Goal: Task Accomplishment & Management: Use online tool/utility

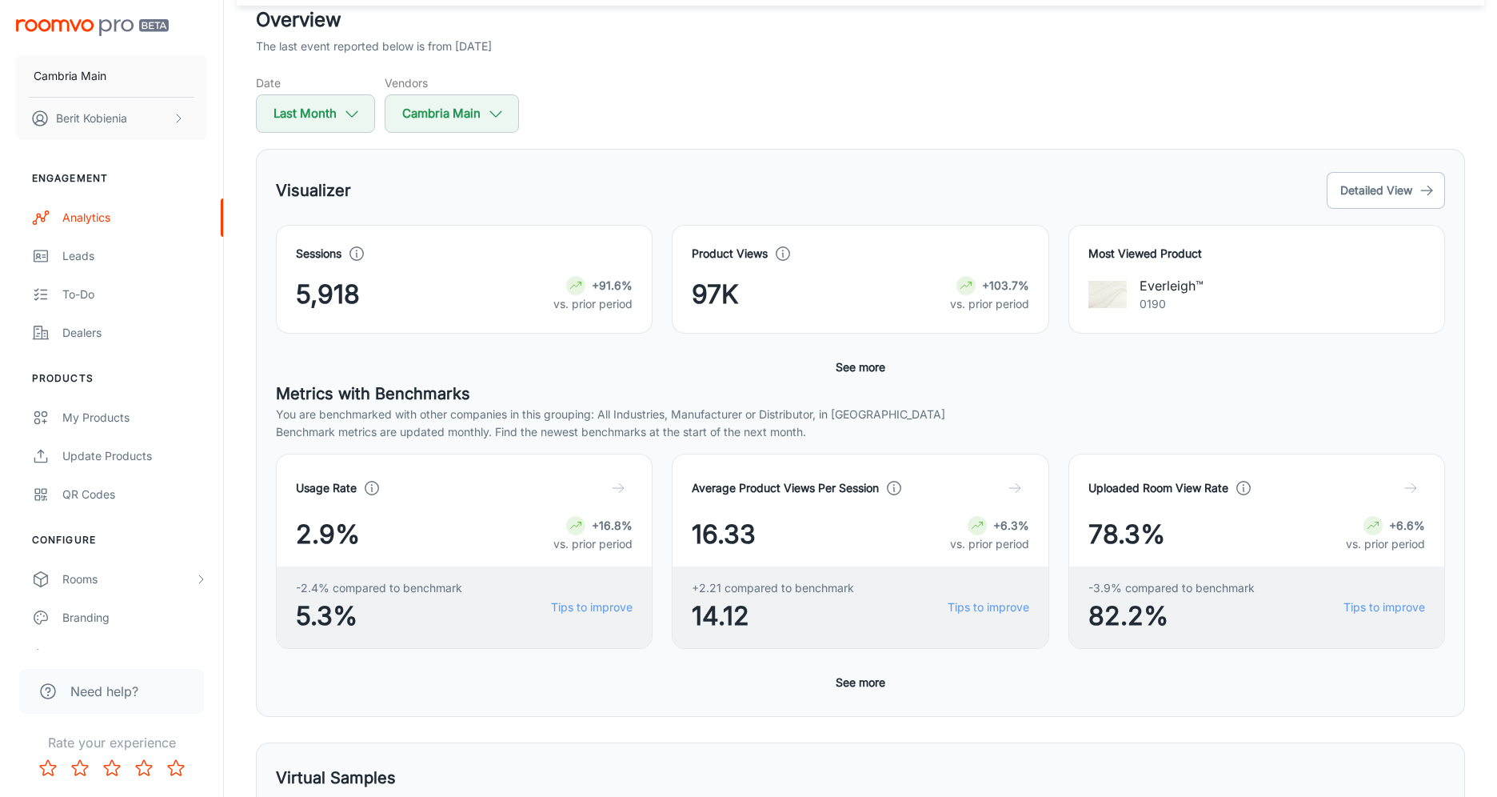
scroll to position [107, 0]
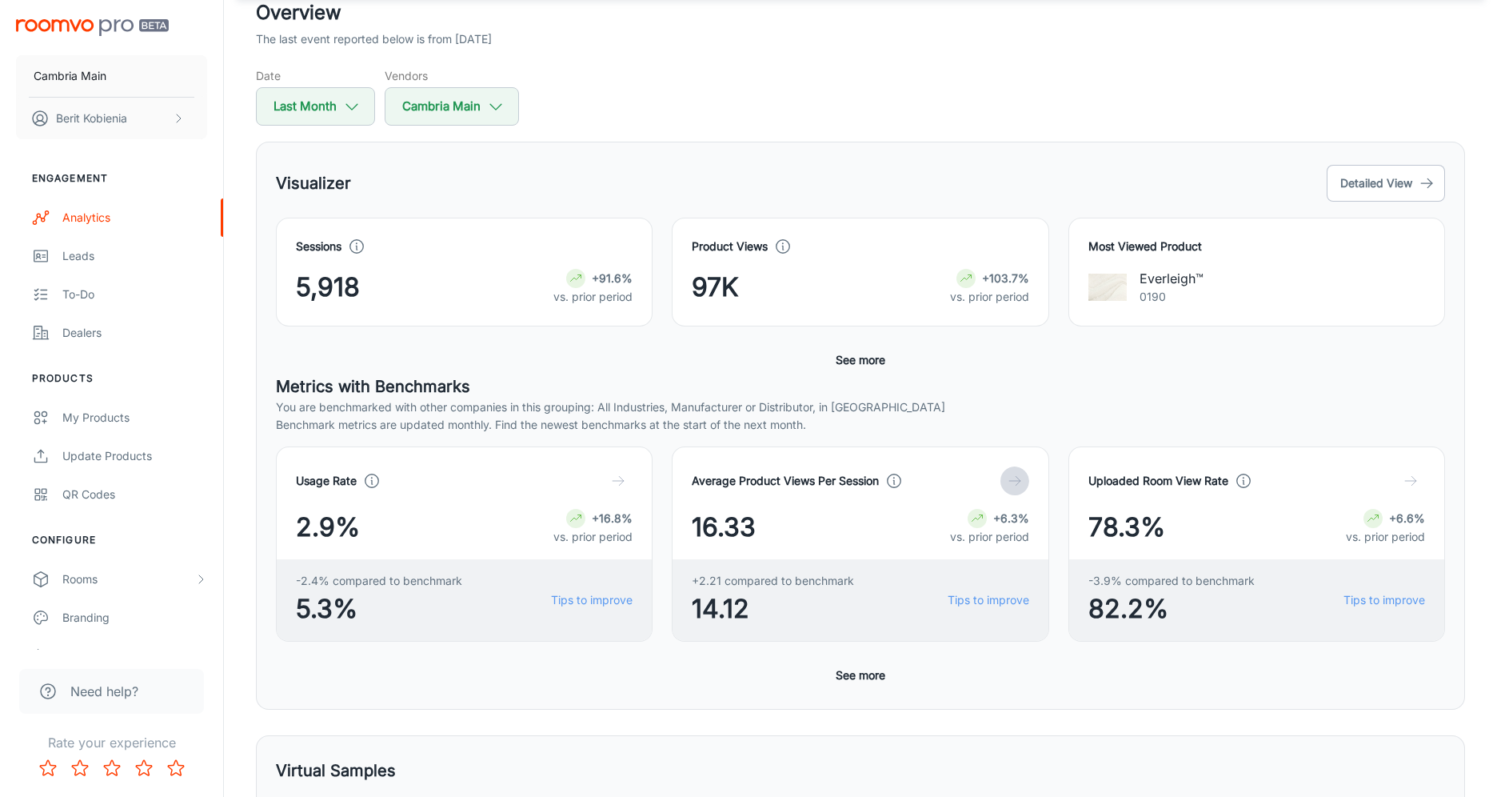
click at [1012, 492] on button "button" at bounding box center [1014, 480] width 29 height 29
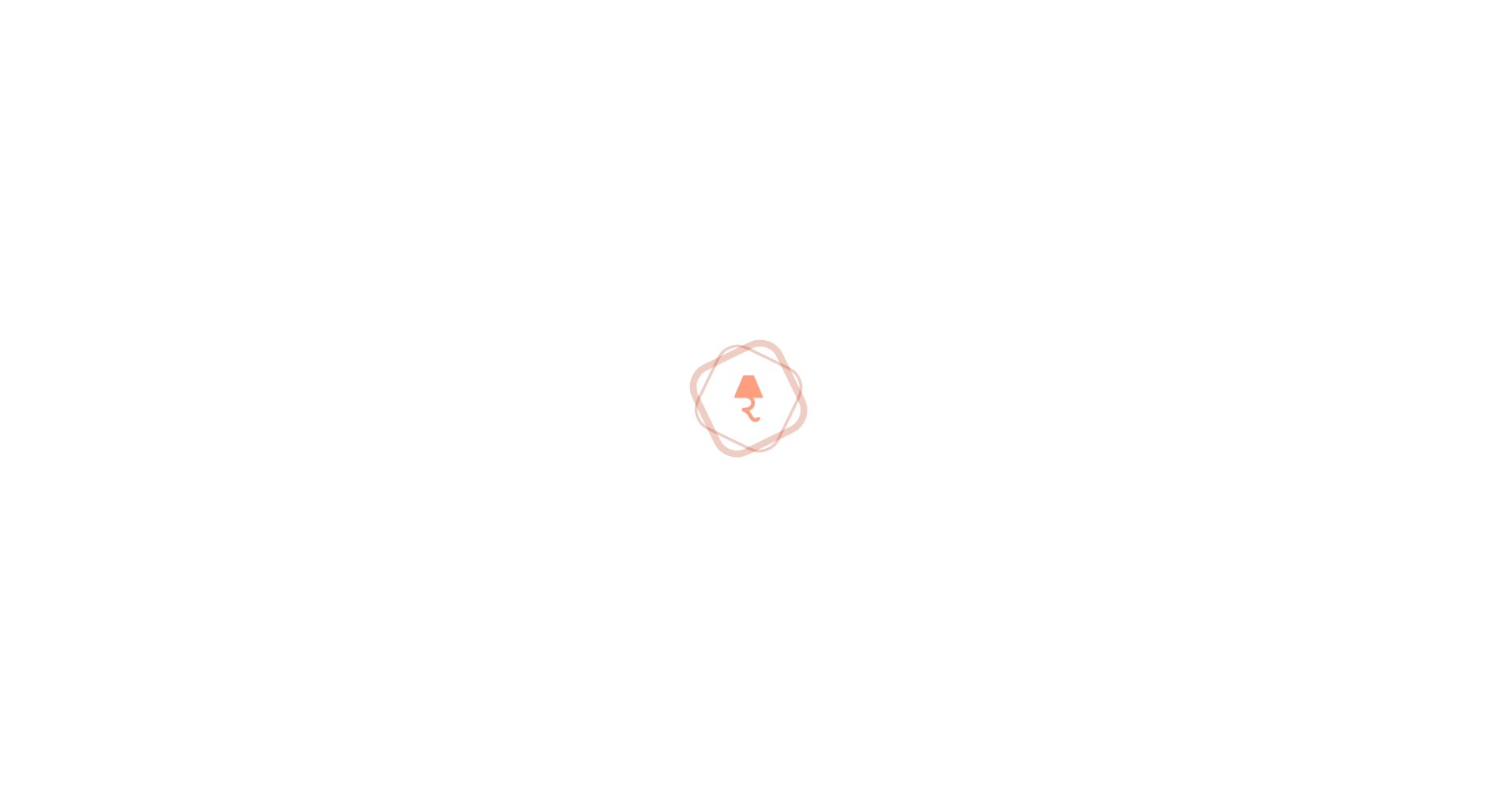
click at [1012, 482] on div at bounding box center [748, 398] width 1497 height 797
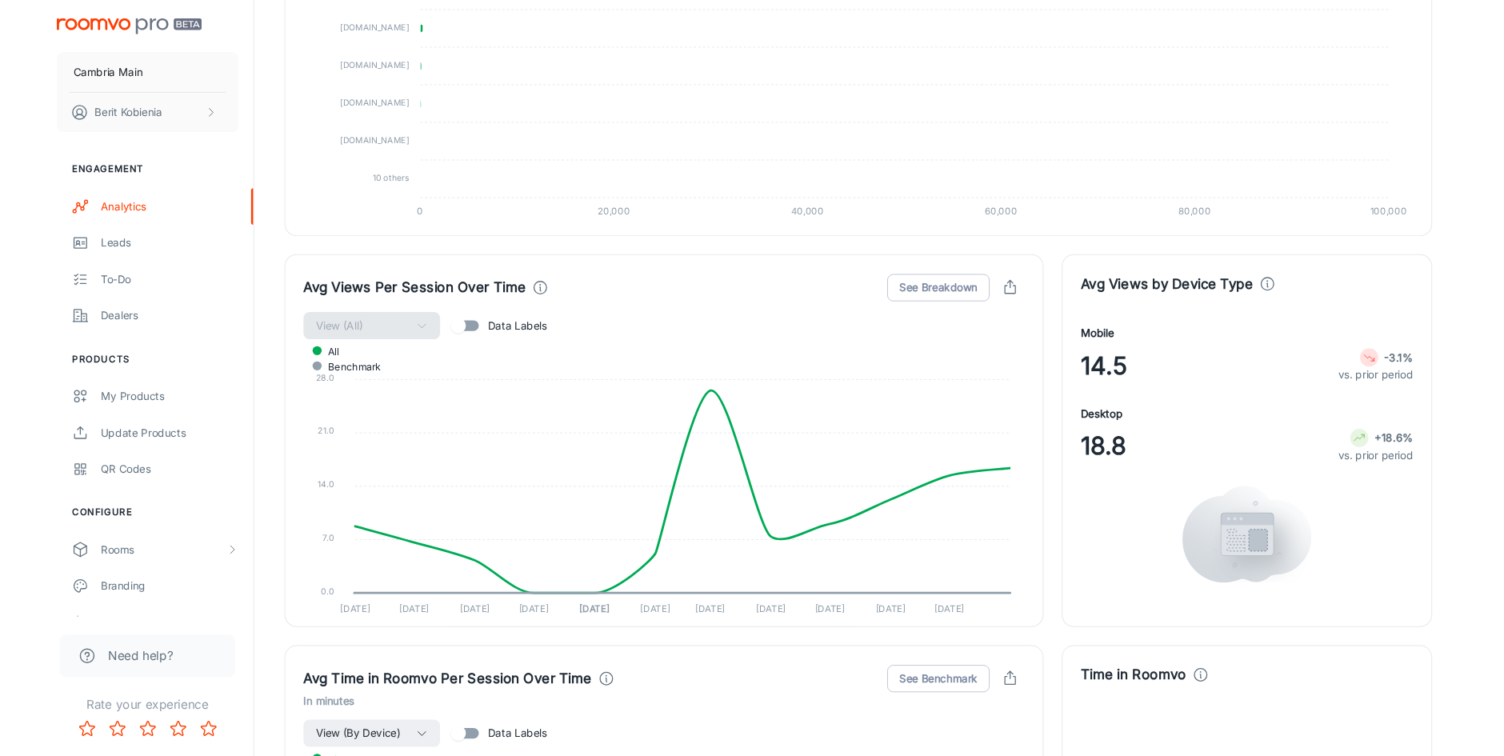
scroll to position [1595, 0]
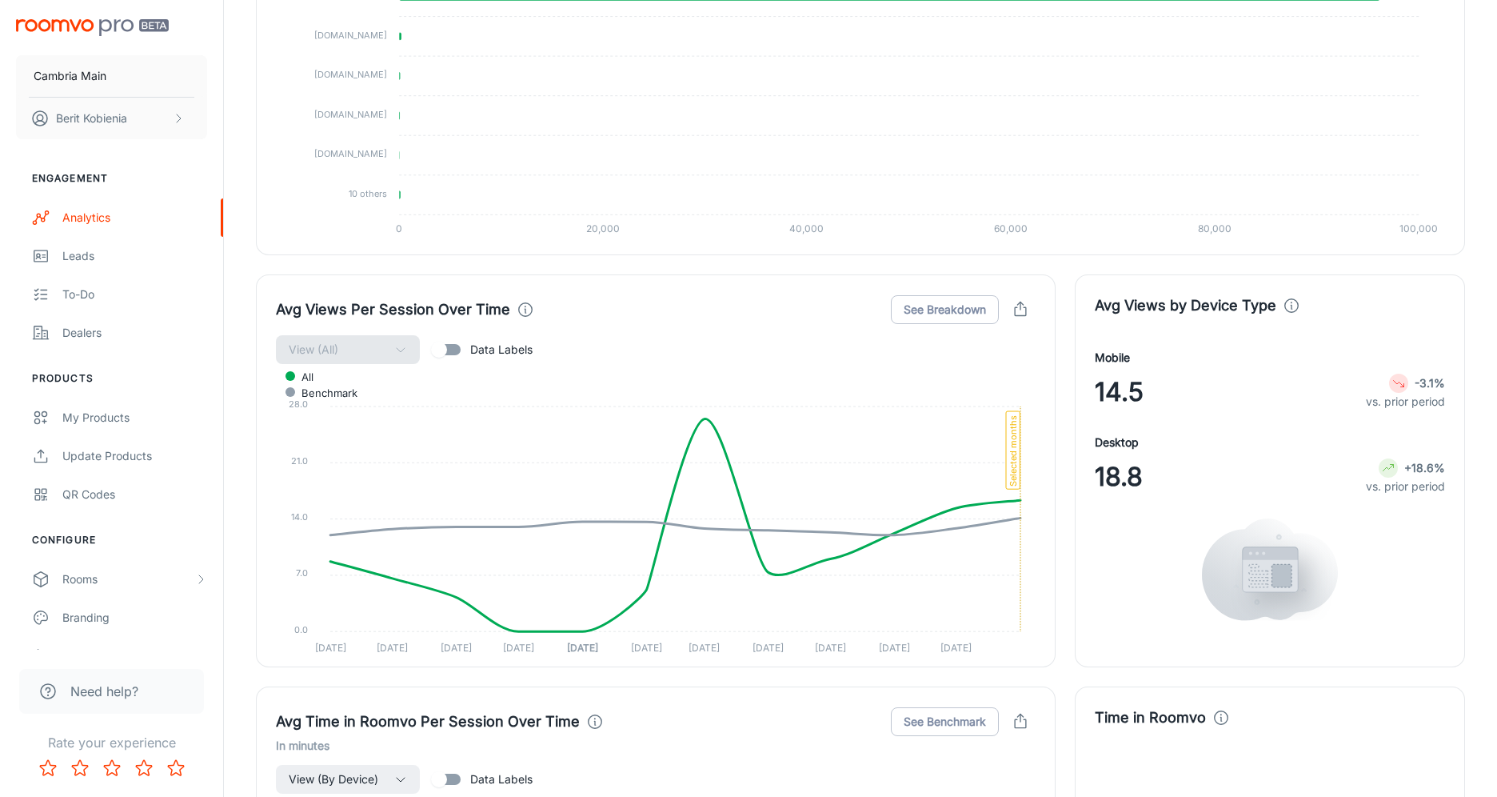
click at [1026, 307] on icon "button" at bounding box center [1020, 311] width 11 height 8
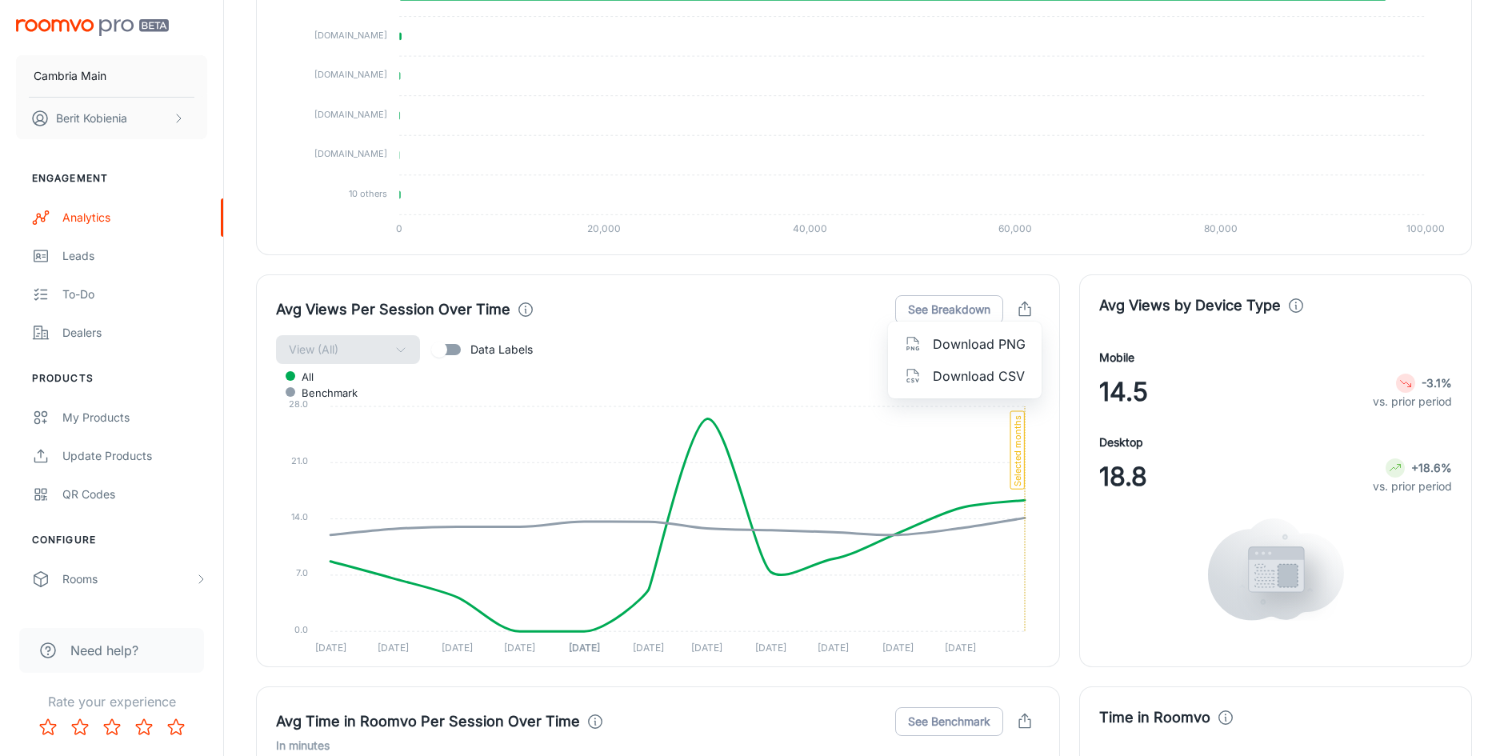
click at [826, 313] on div at bounding box center [752, 378] width 1504 height 756
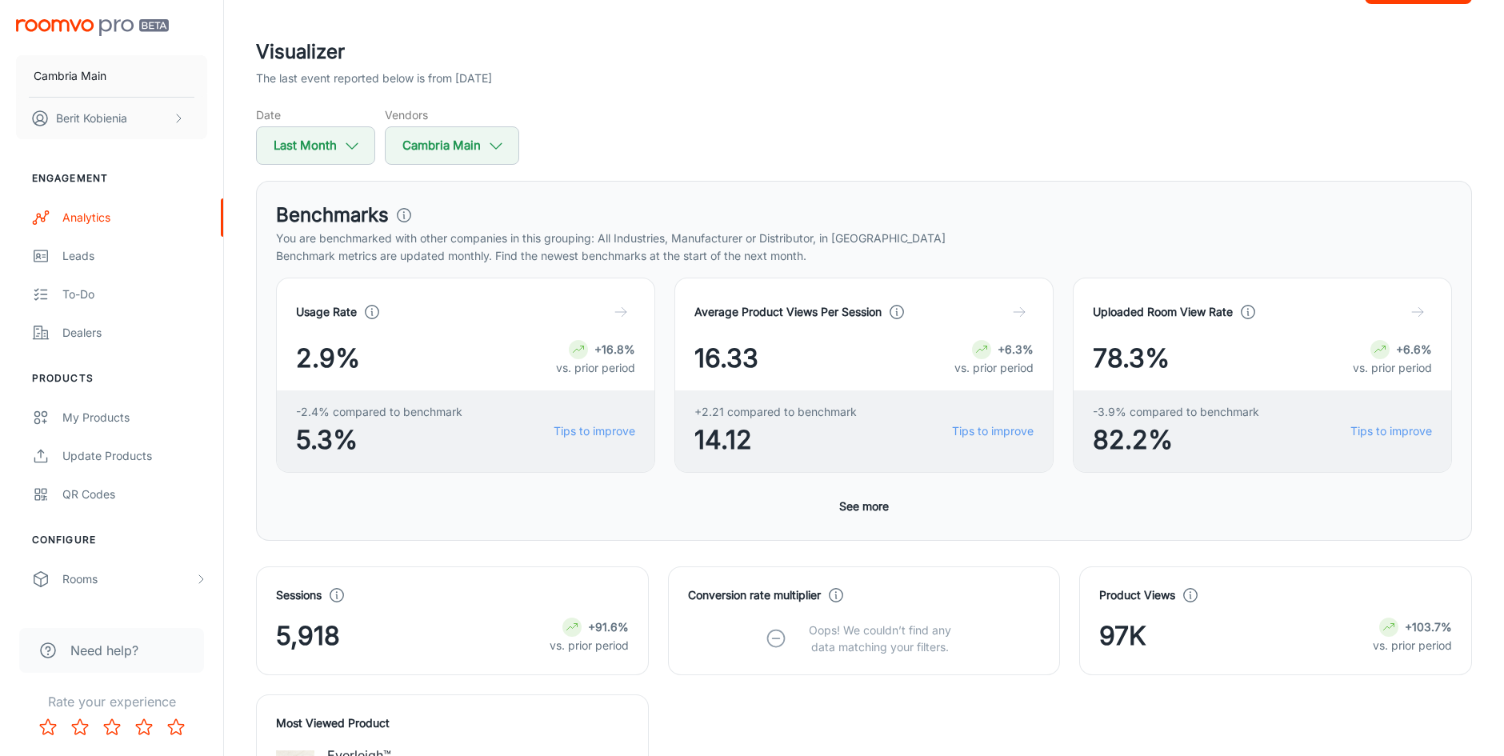
scroll to position [75, 0]
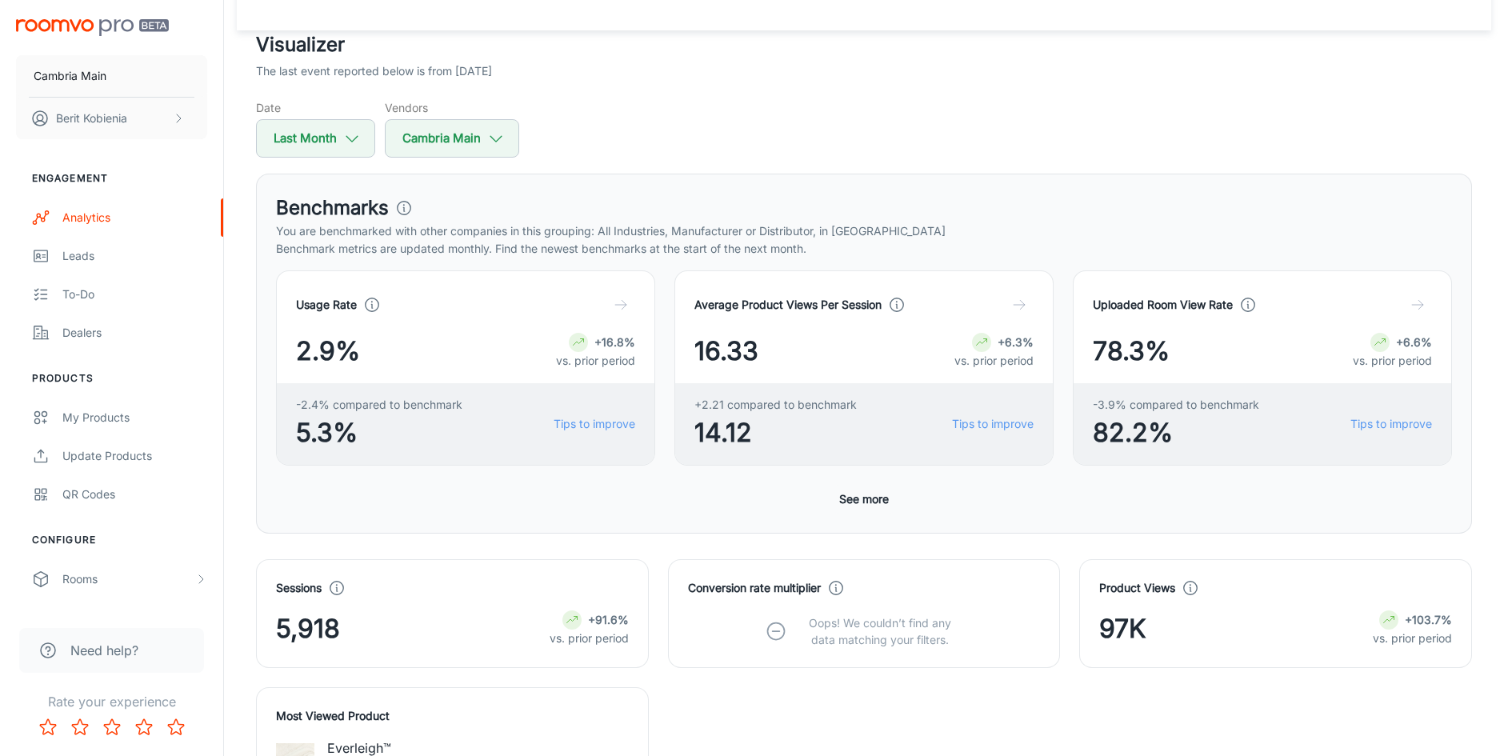
click at [854, 489] on button "See more" at bounding box center [864, 499] width 62 height 29
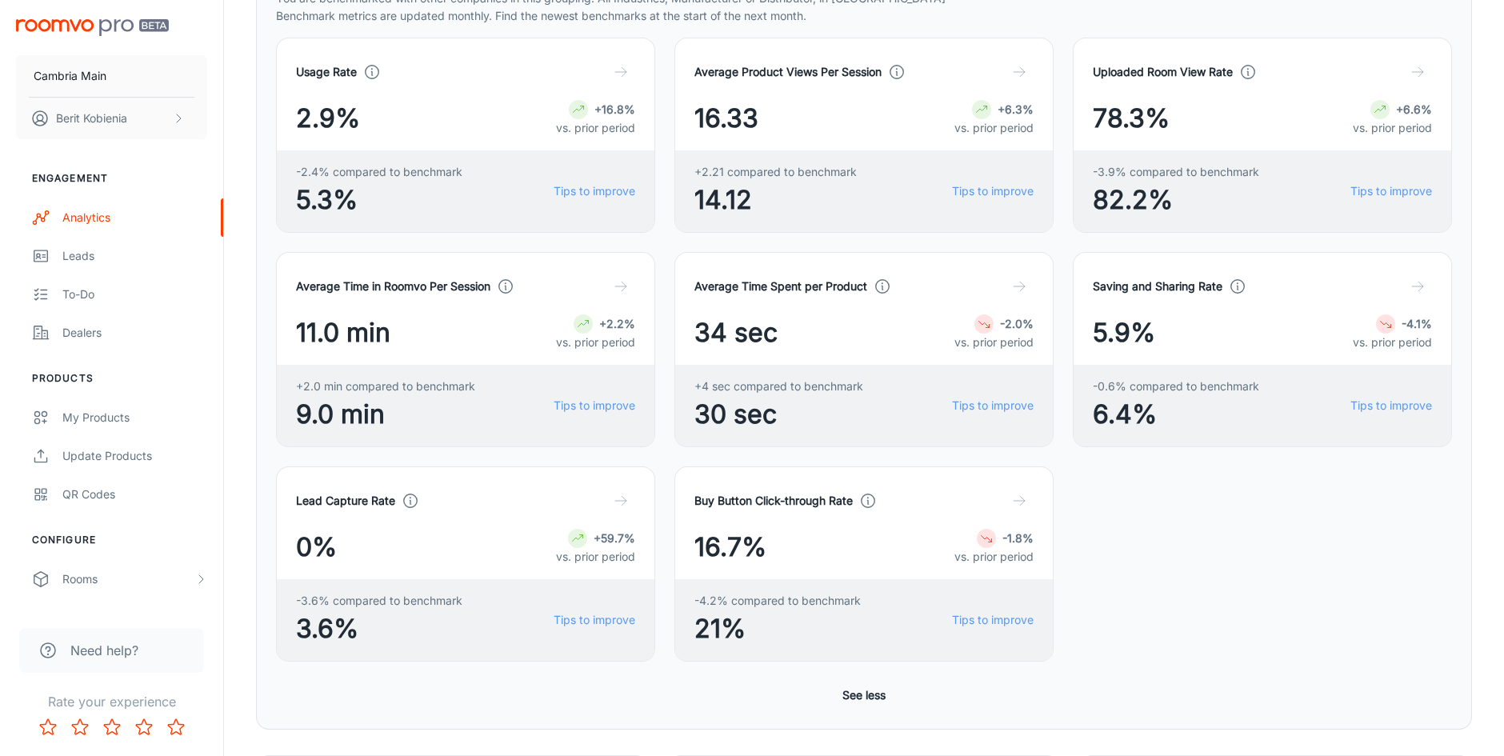
scroll to position [0, 0]
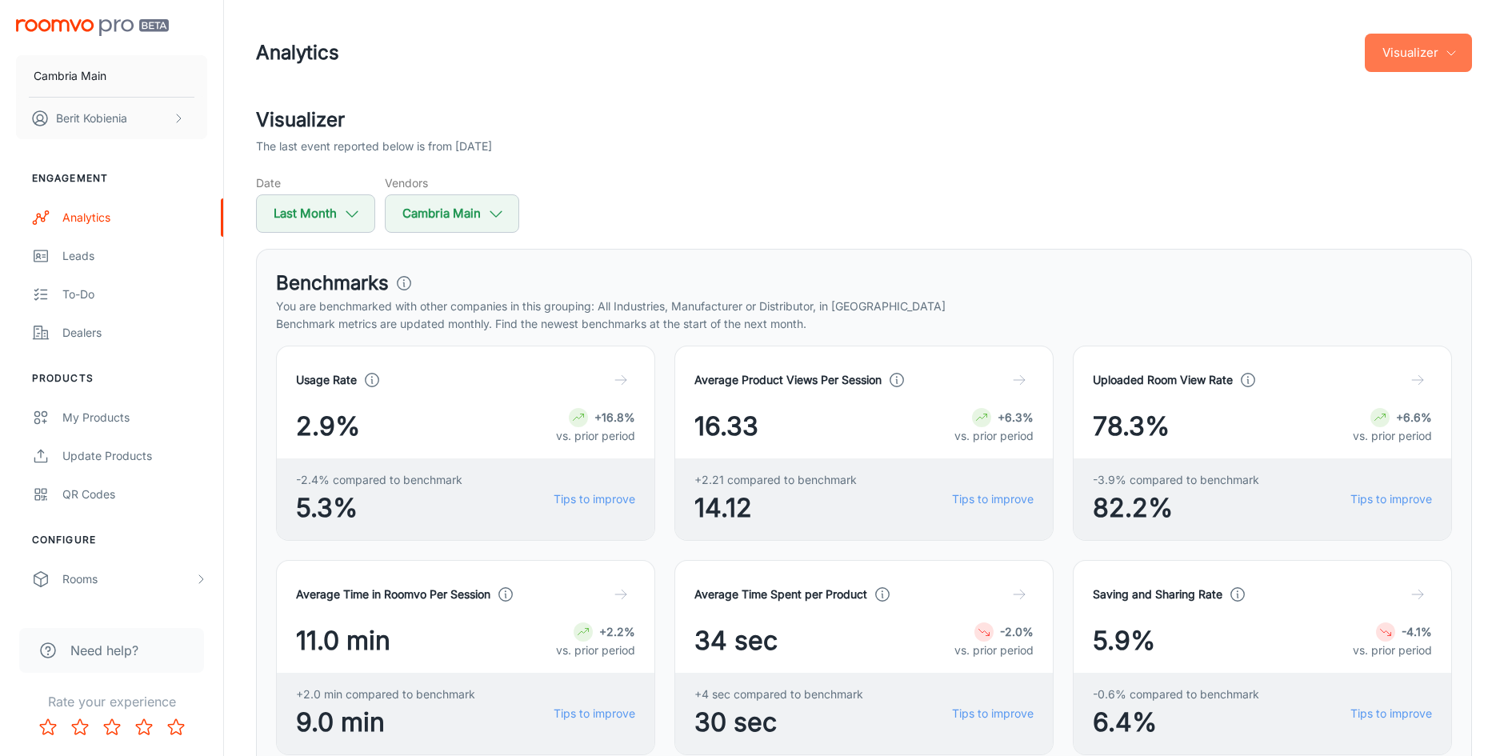
click at [1392, 57] on button "Visualizer" at bounding box center [1417, 53] width 107 height 38
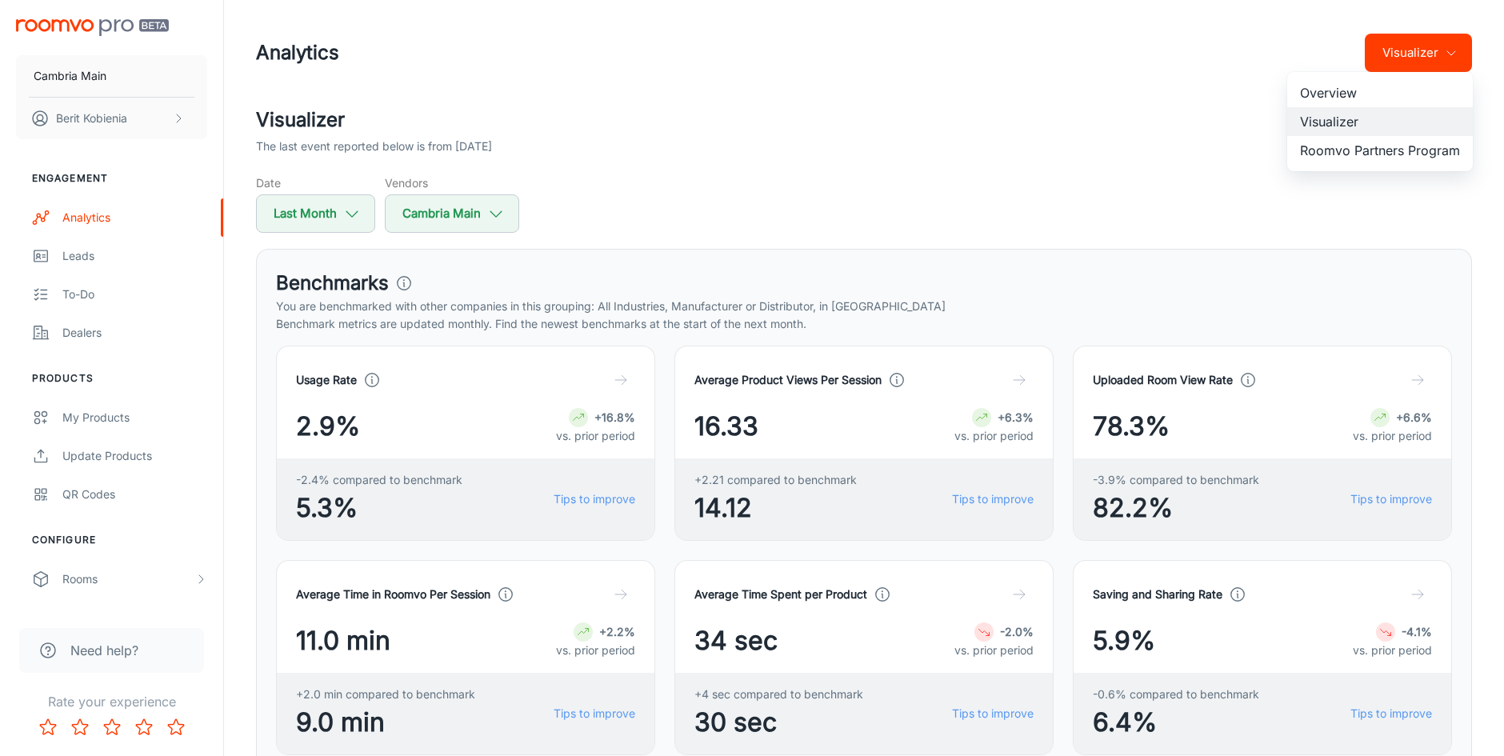
click at [1213, 210] on div at bounding box center [752, 378] width 1504 height 756
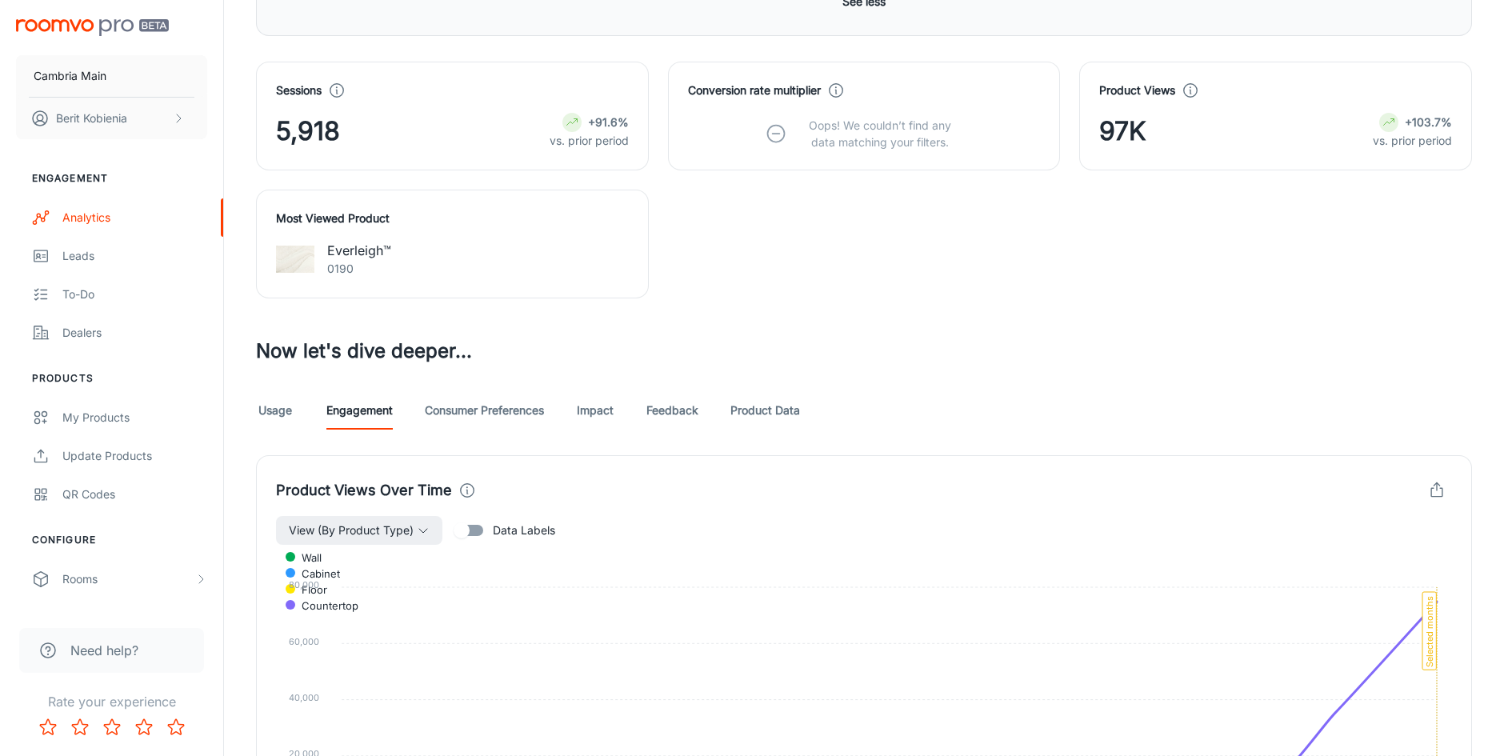
scroll to position [1025, 0]
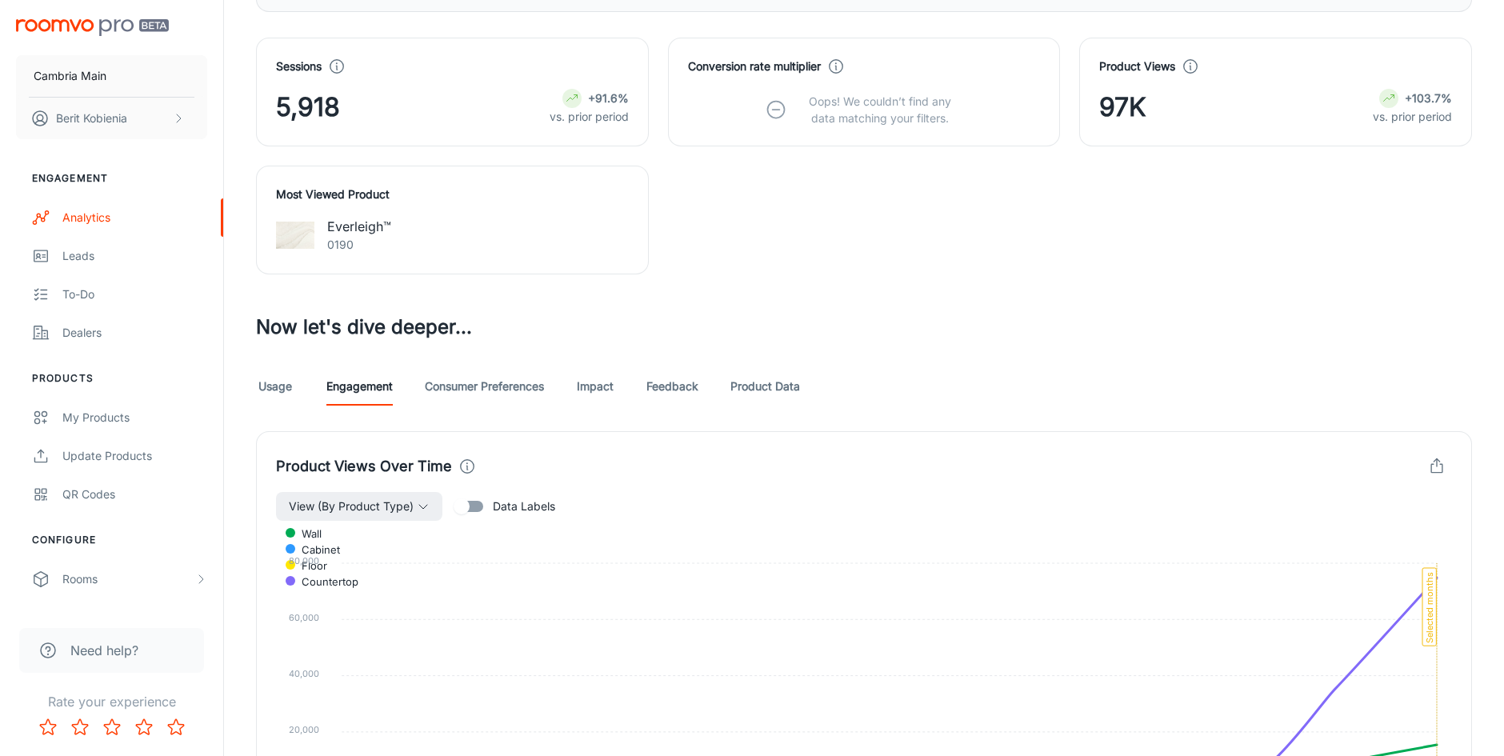
click at [812, 373] on div "Usage Engagement Consumer Preferences Impact Feedback Product Data" at bounding box center [864, 386] width 1216 height 38
click at [777, 374] on link "Product Data" at bounding box center [765, 386] width 70 height 38
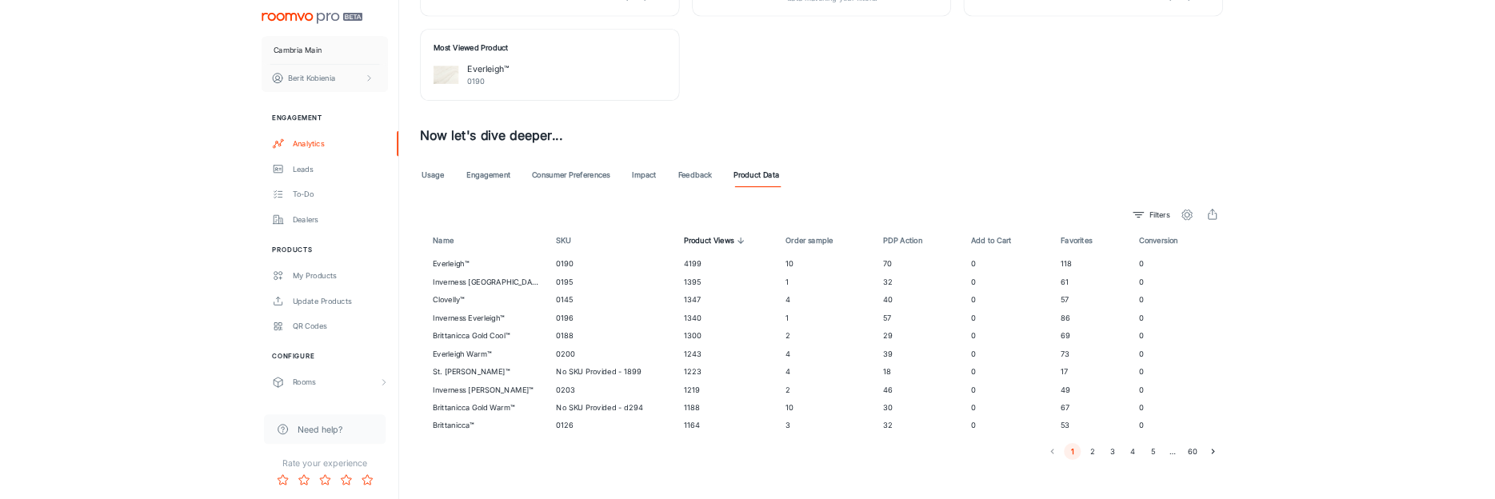
scroll to position [1148, 0]
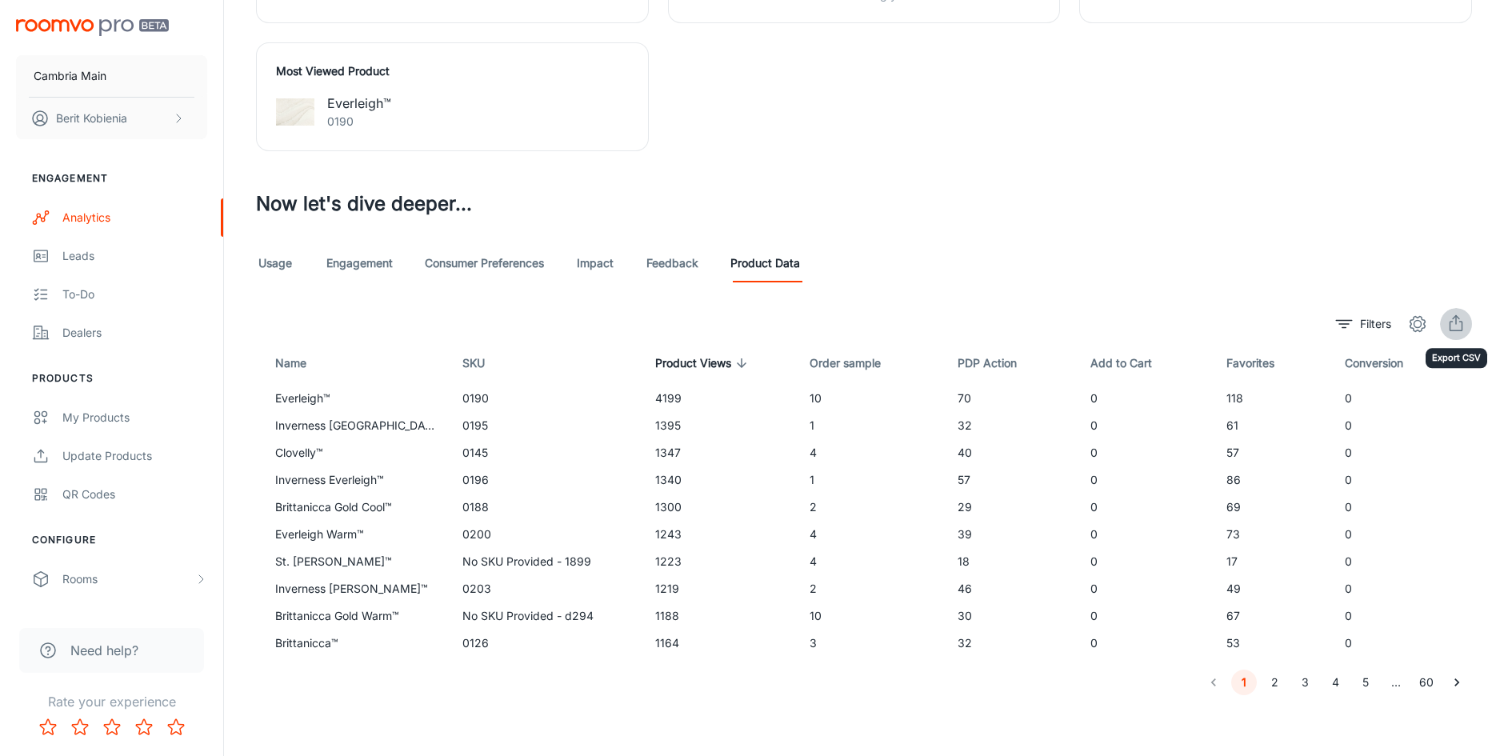
click at [1453, 318] on icon "export" at bounding box center [1455, 323] width 19 height 19
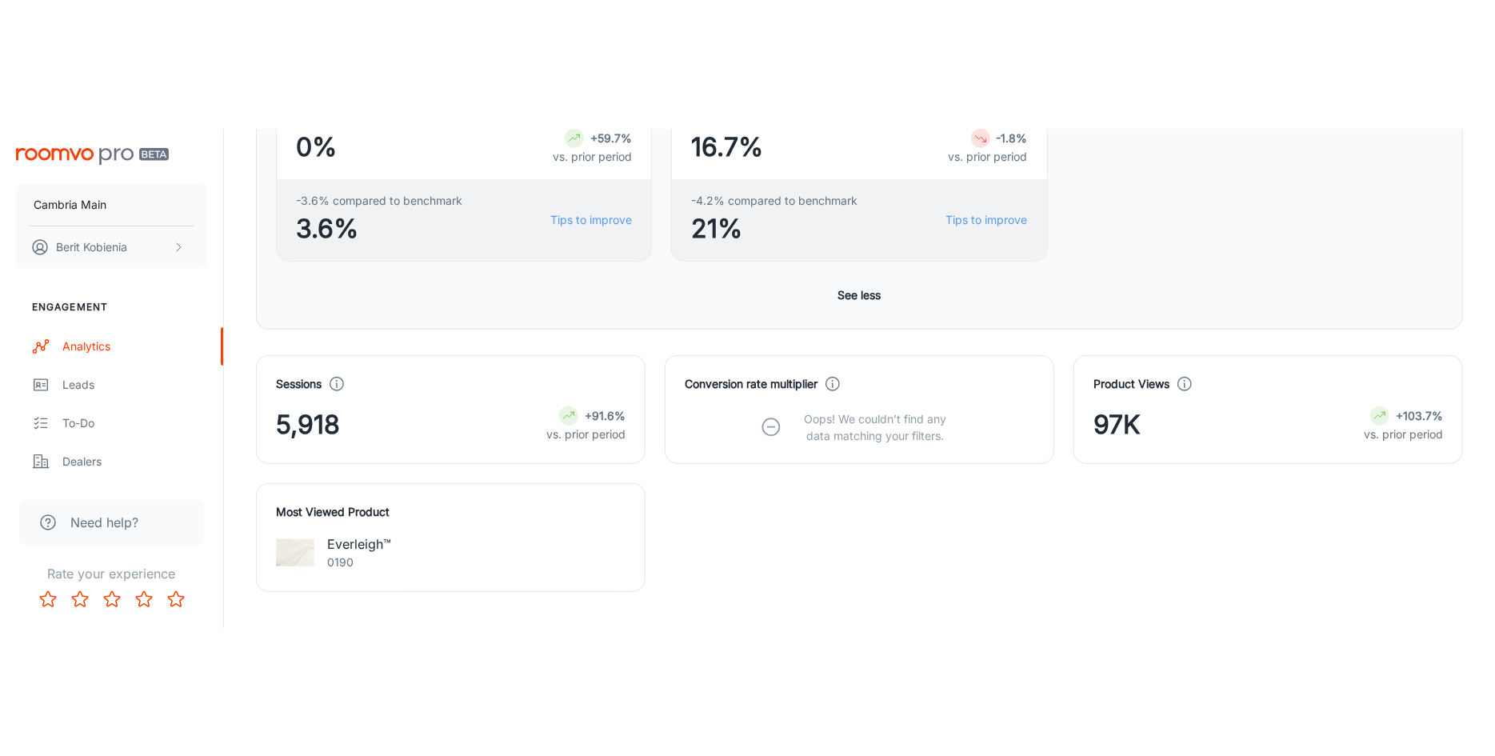
scroll to position [713, 0]
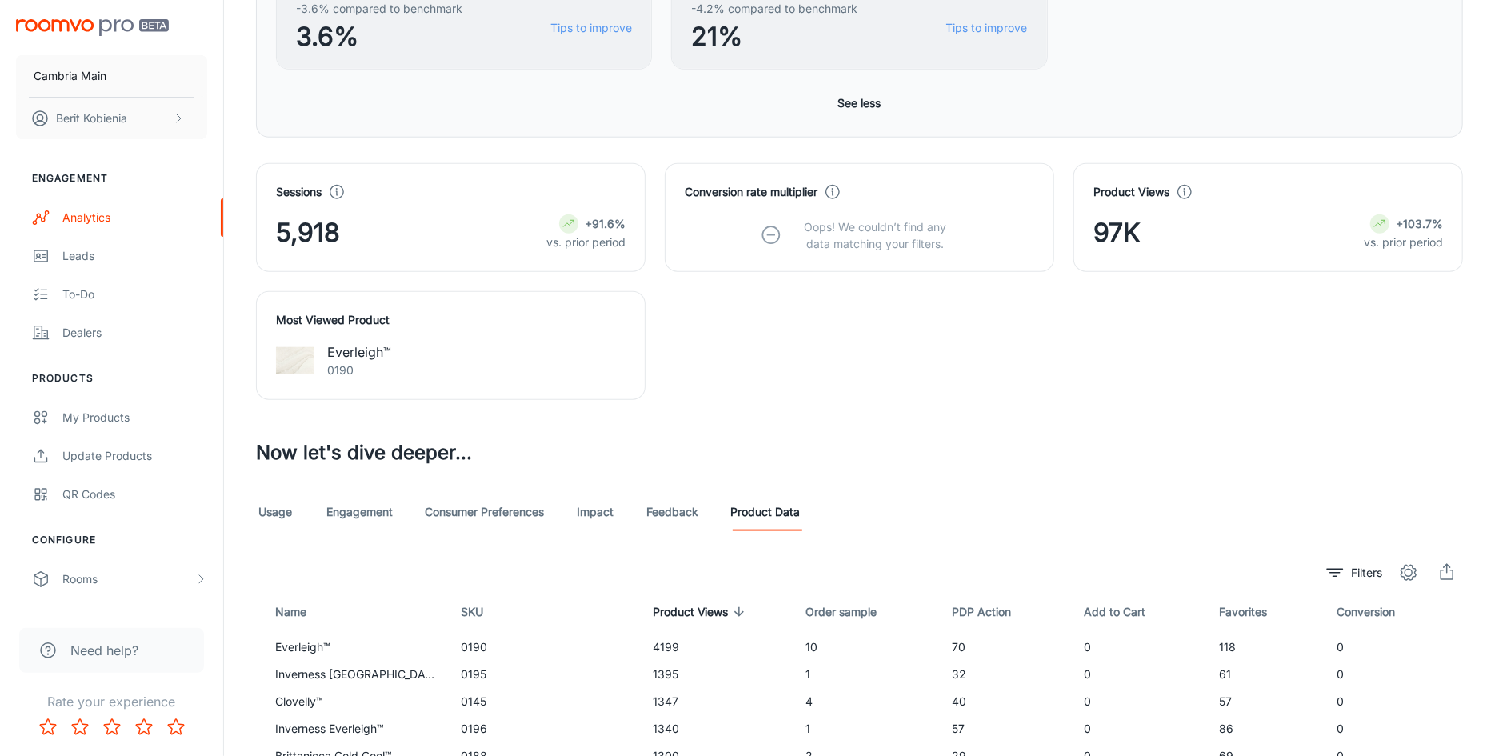
click at [332, 507] on link "Engagement" at bounding box center [359, 512] width 66 height 38
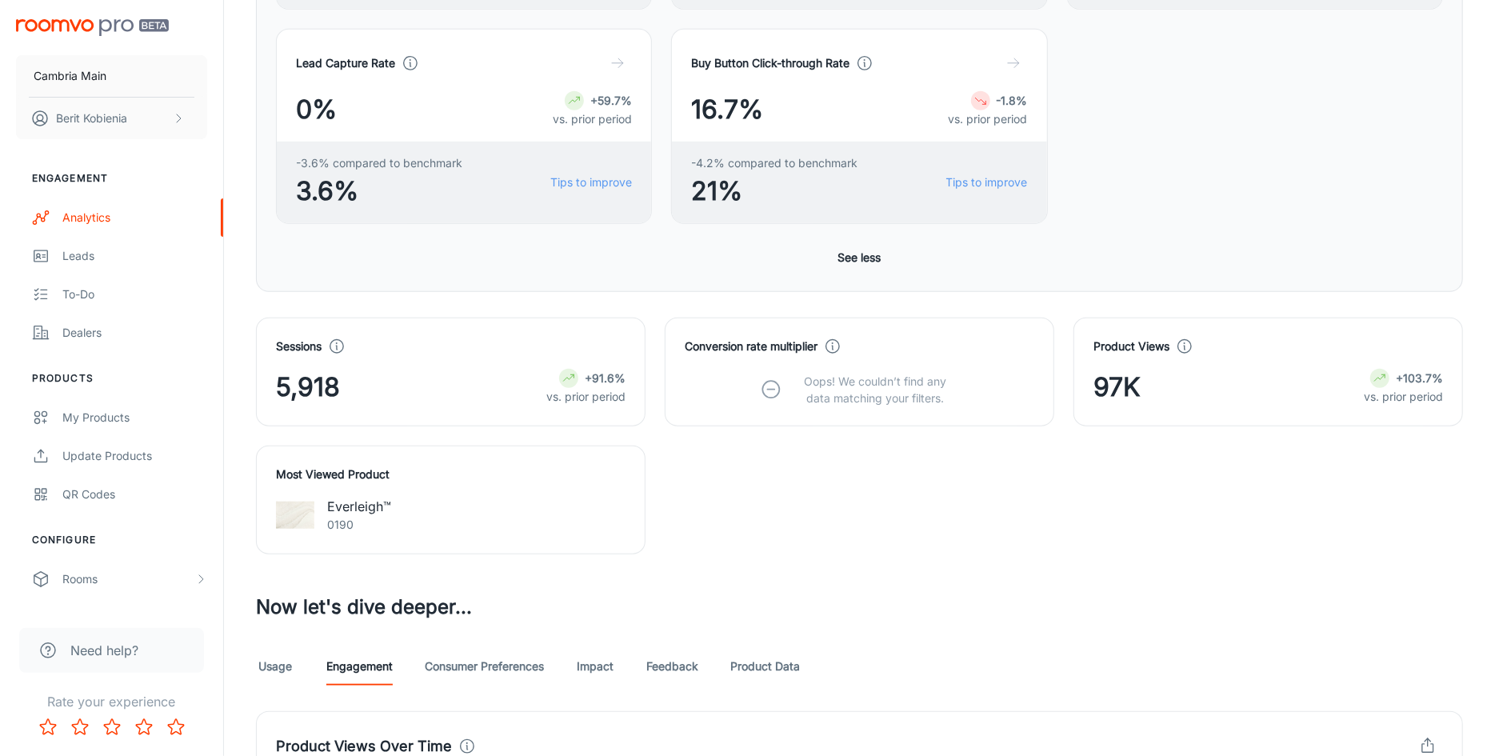
scroll to position [953, 0]
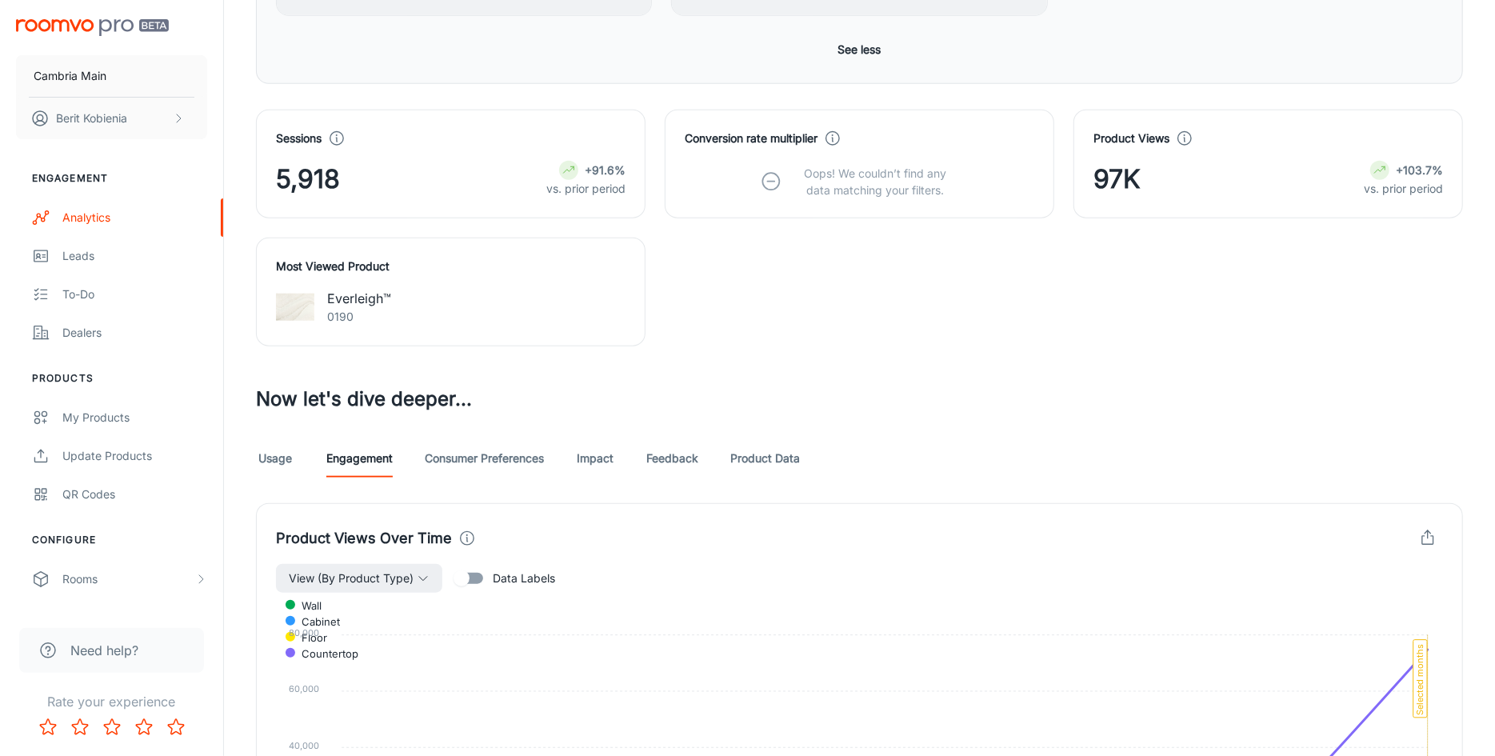
click at [280, 450] on link "Usage" at bounding box center [275, 458] width 38 height 38
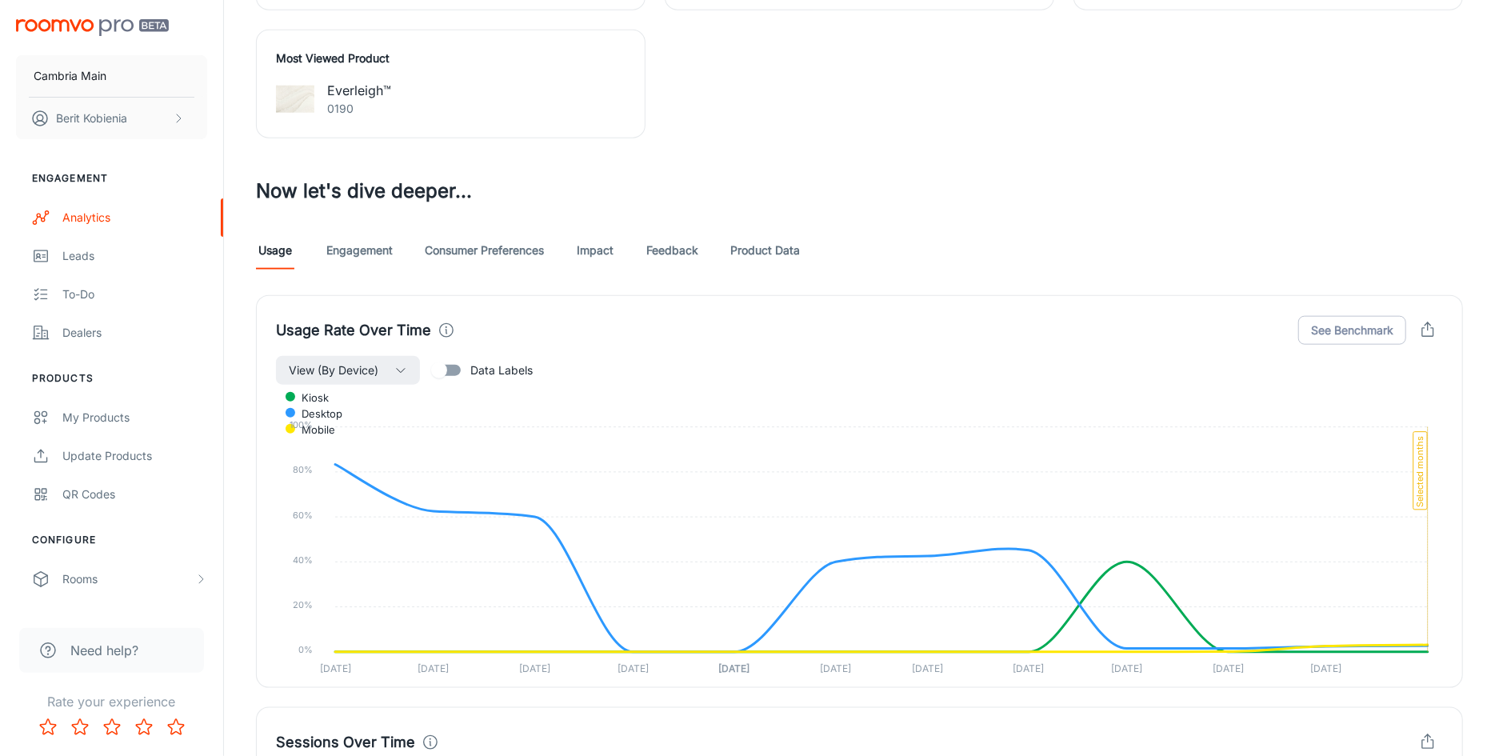
scroll to position [1154, 0]
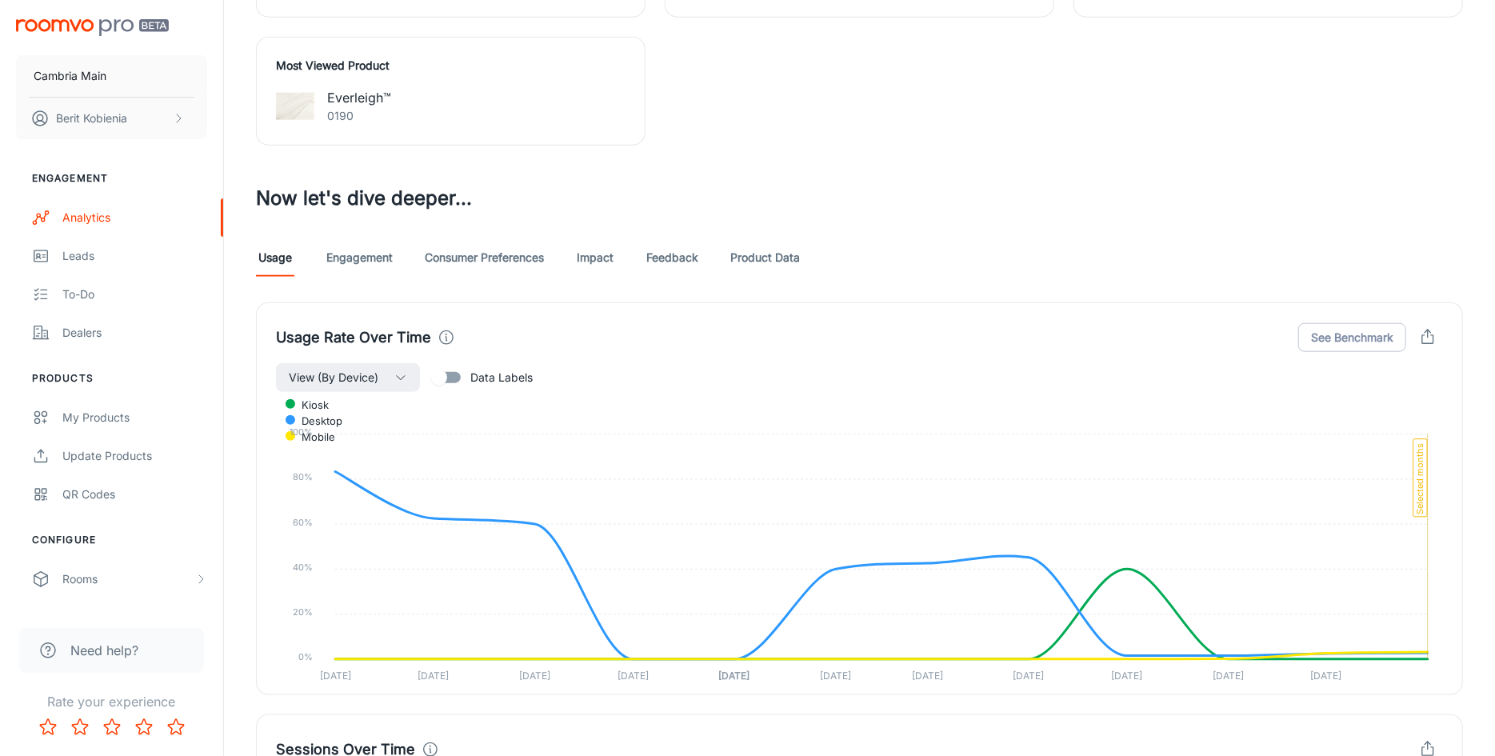
click at [500, 254] on link "Consumer Preferences" at bounding box center [484, 257] width 119 height 38
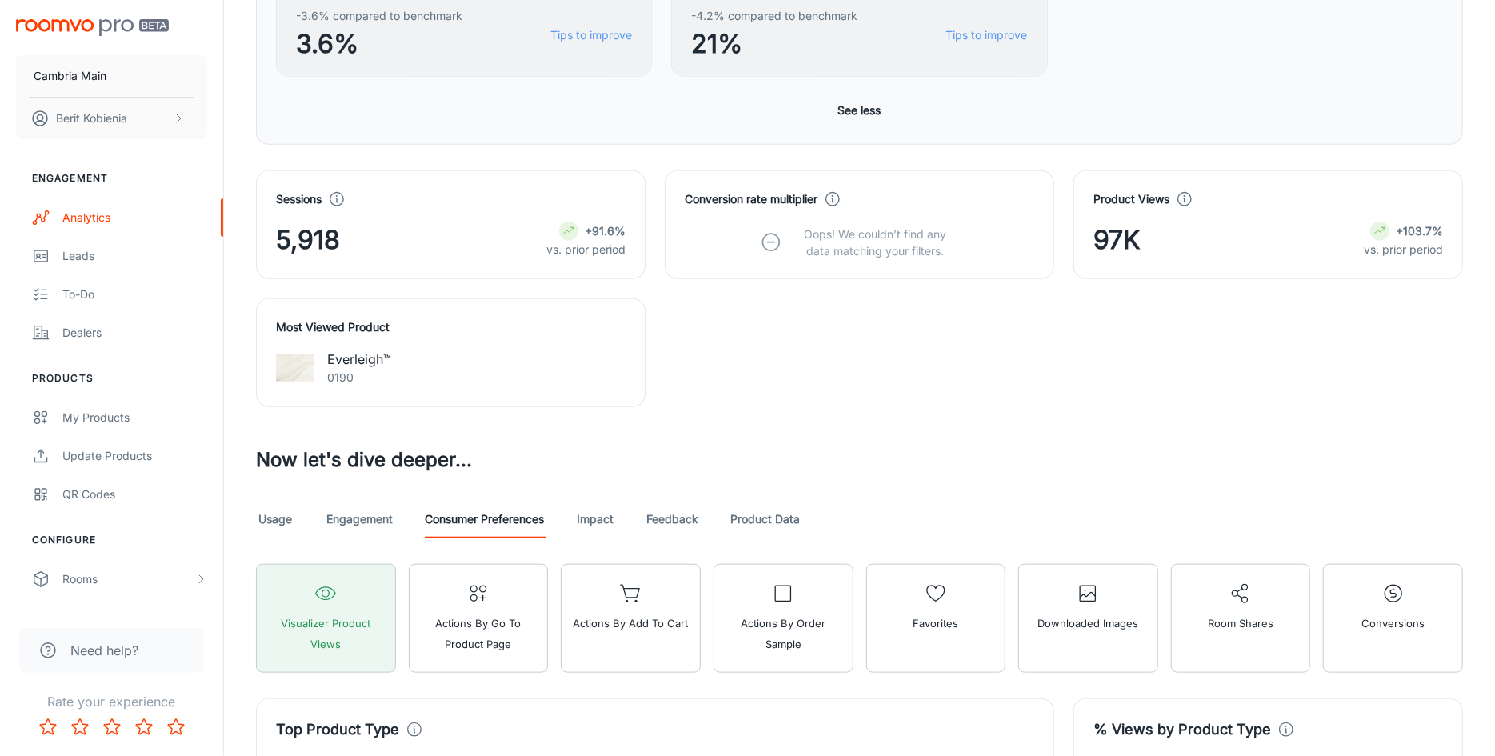
scroll to position [993, 0]
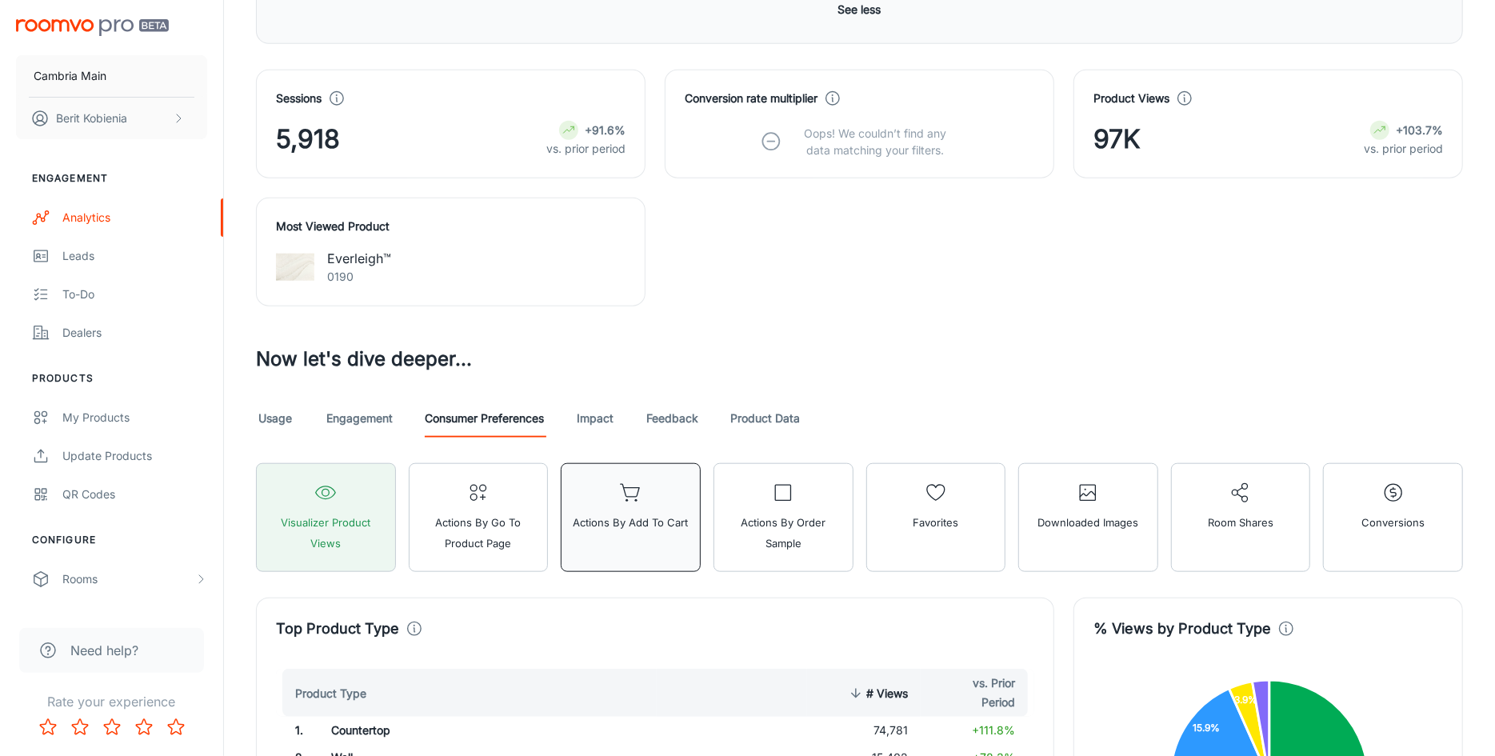
click at [693, 509] on button "Actions by Add to Cart" at bounding box center [631, 517] width 140 height 109
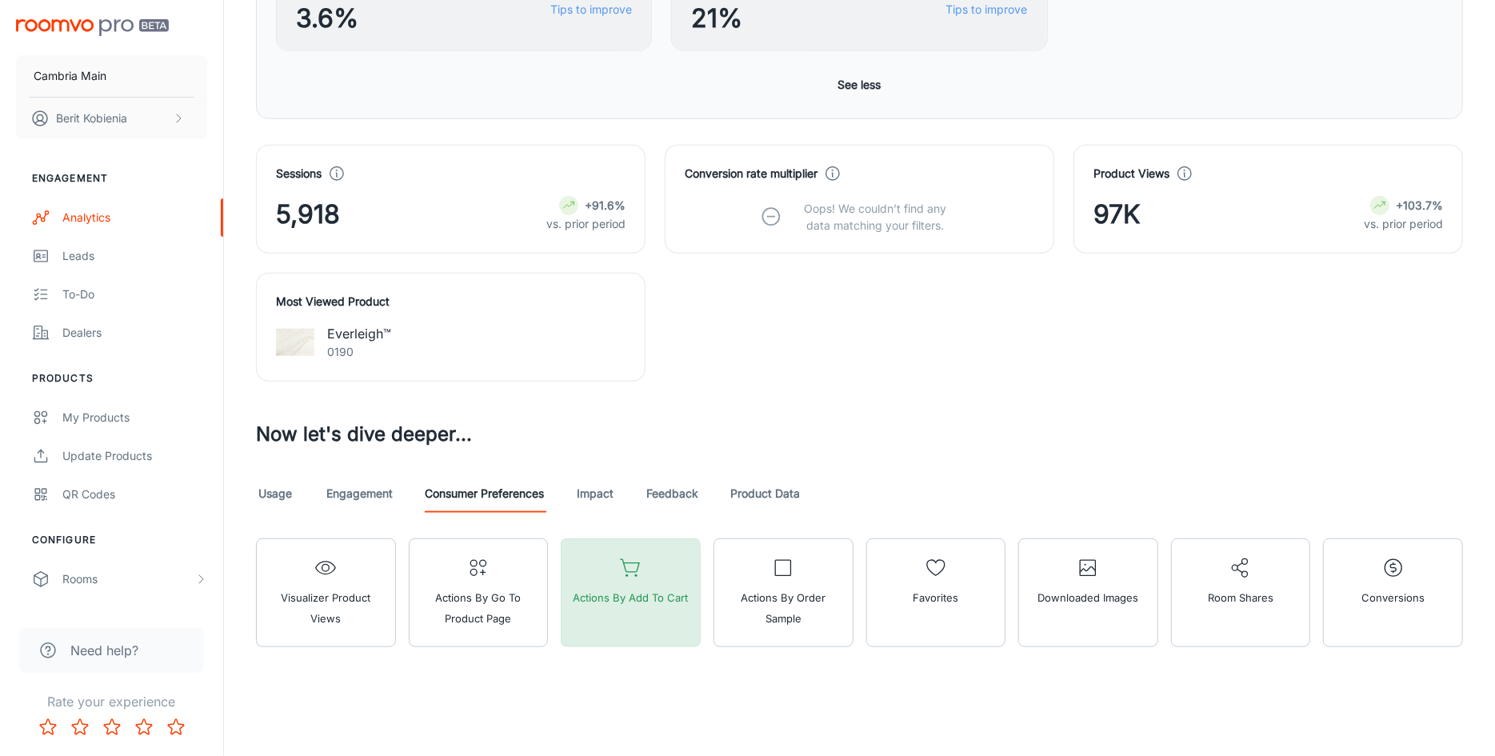
scroll to position [914, 0]
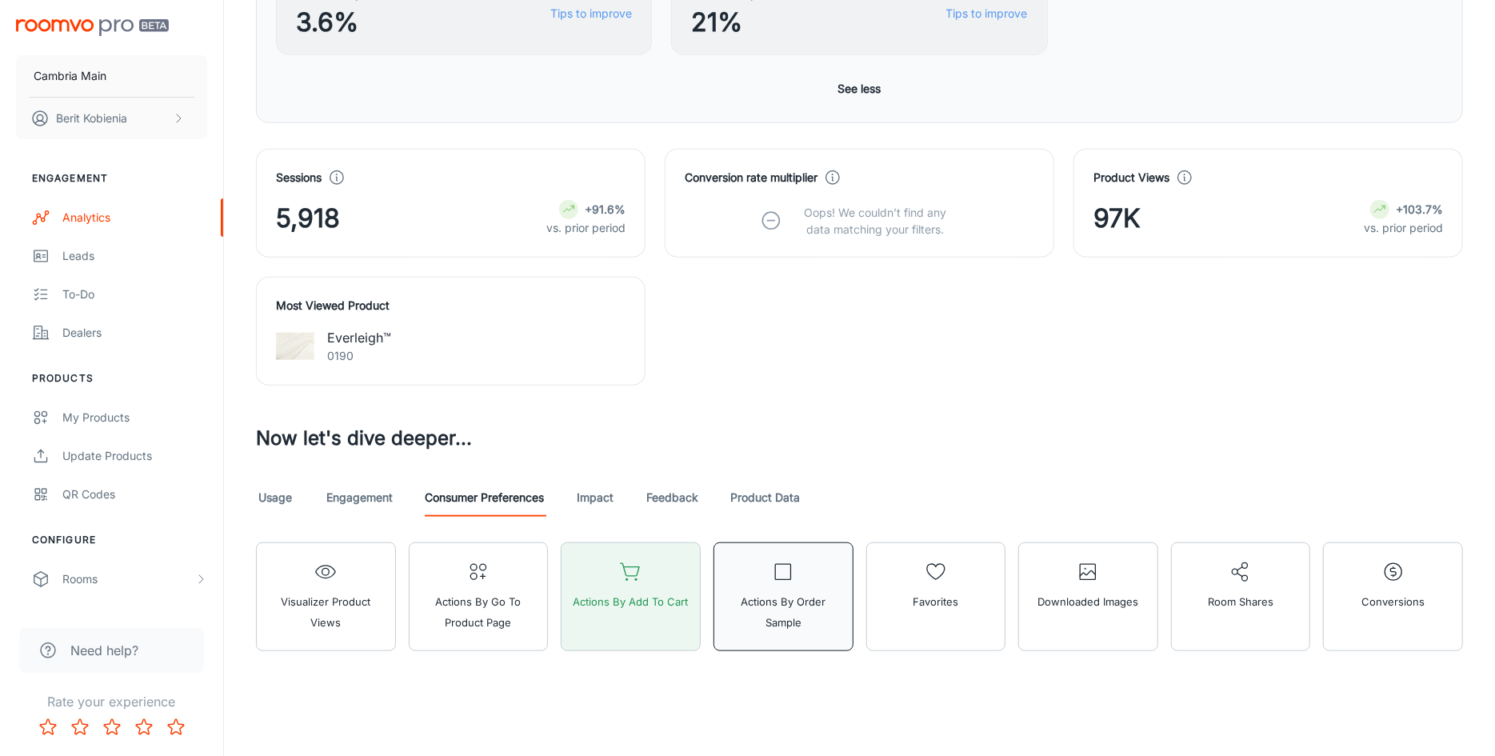
click at [785, 610] on span "Actions by Order sample" at bounding box center [783, 612] width 119 height 42
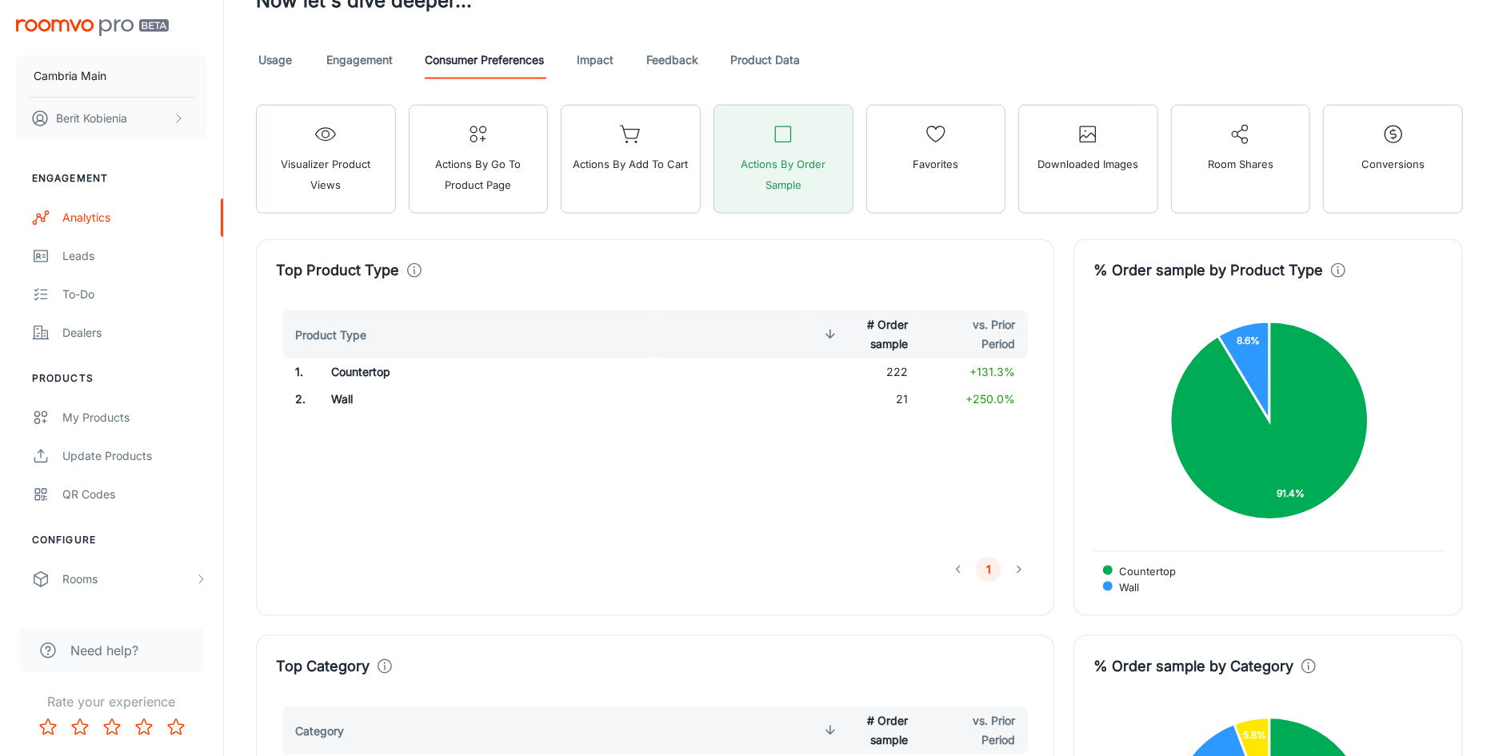
scroll to position [0, 0]
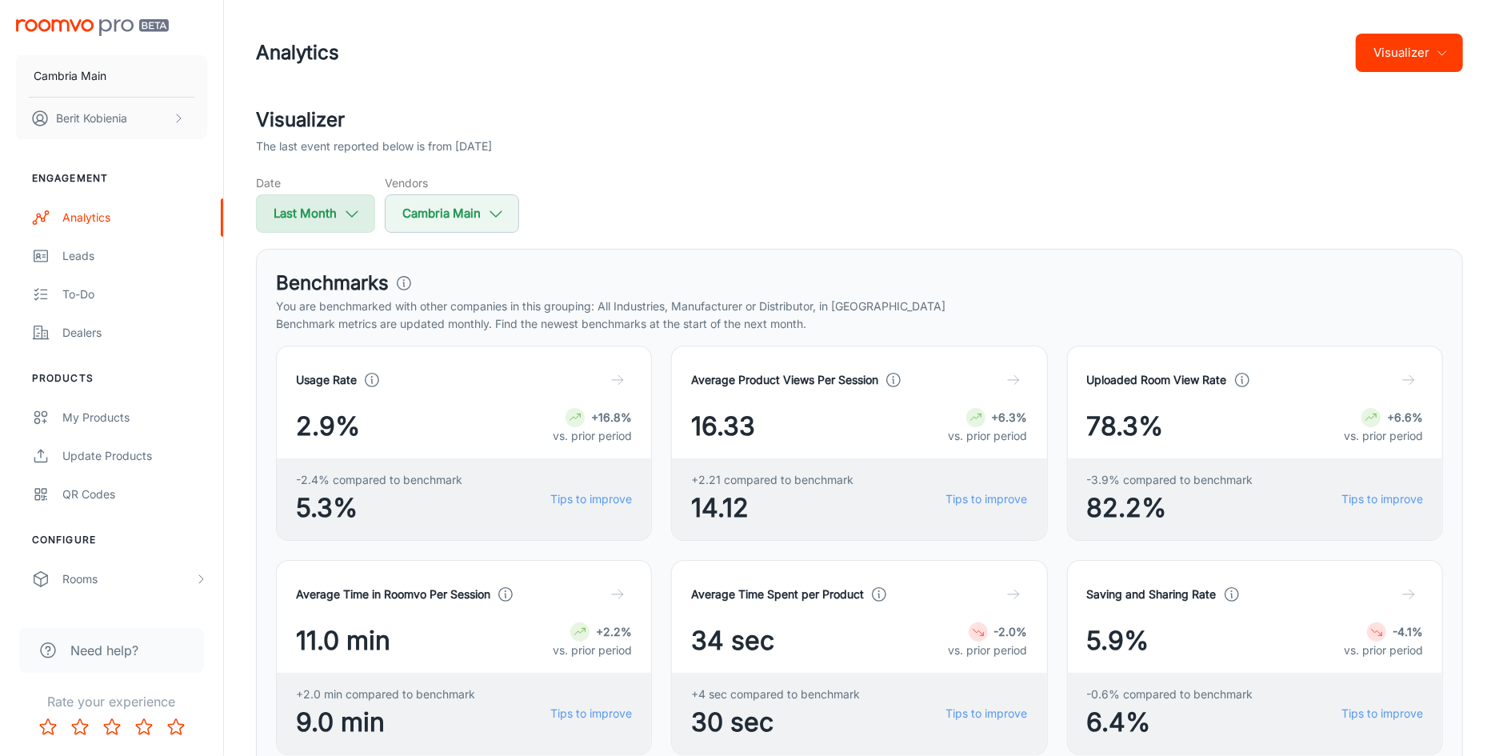
click at [328, 206] on button "Last Month" at bounding box center [315, 213] width 119 height 38
select select "7"
select select "2025"
select select "7"
select select "2025"
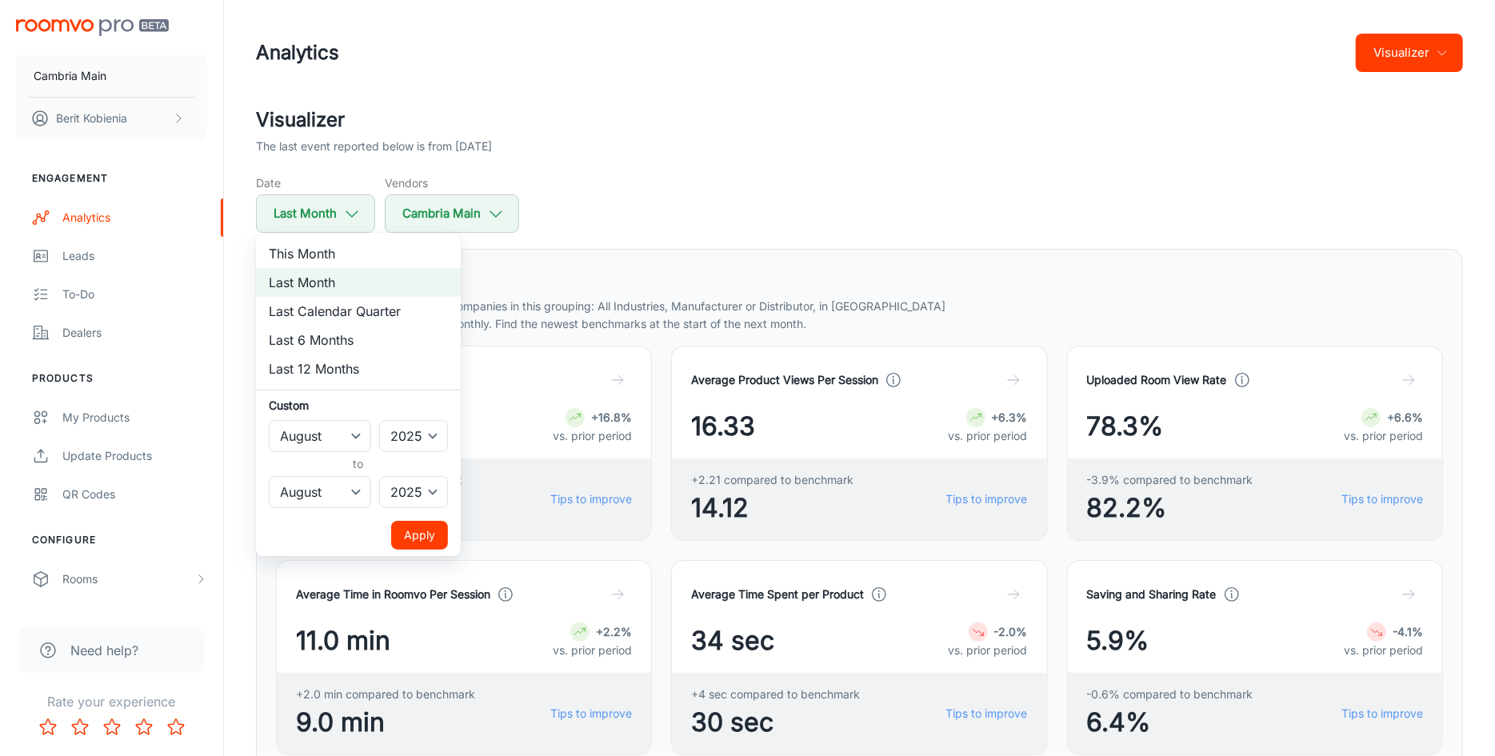
click at [551, 269] on div at bounding box center [747, 378] width 1495 height 756
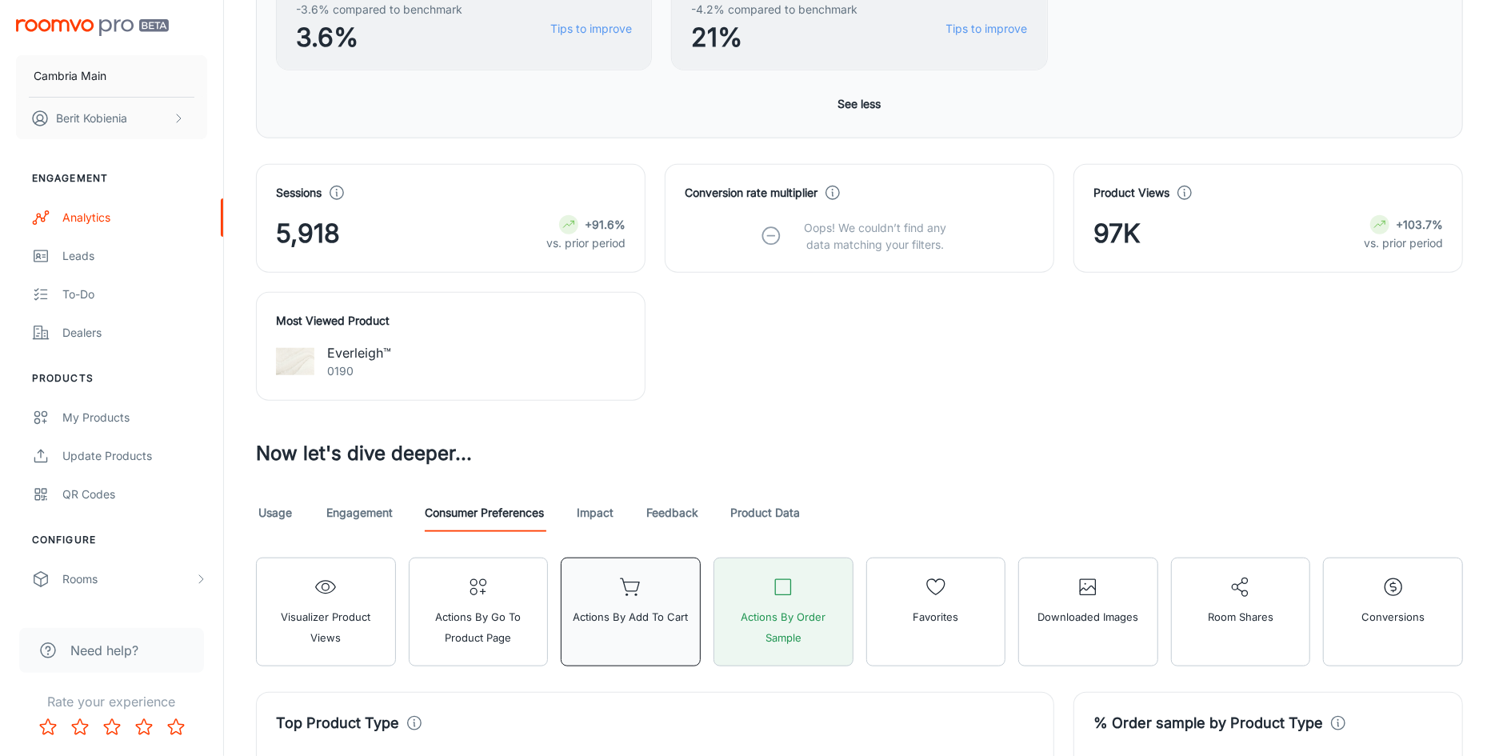
scroll to position [893, 0]
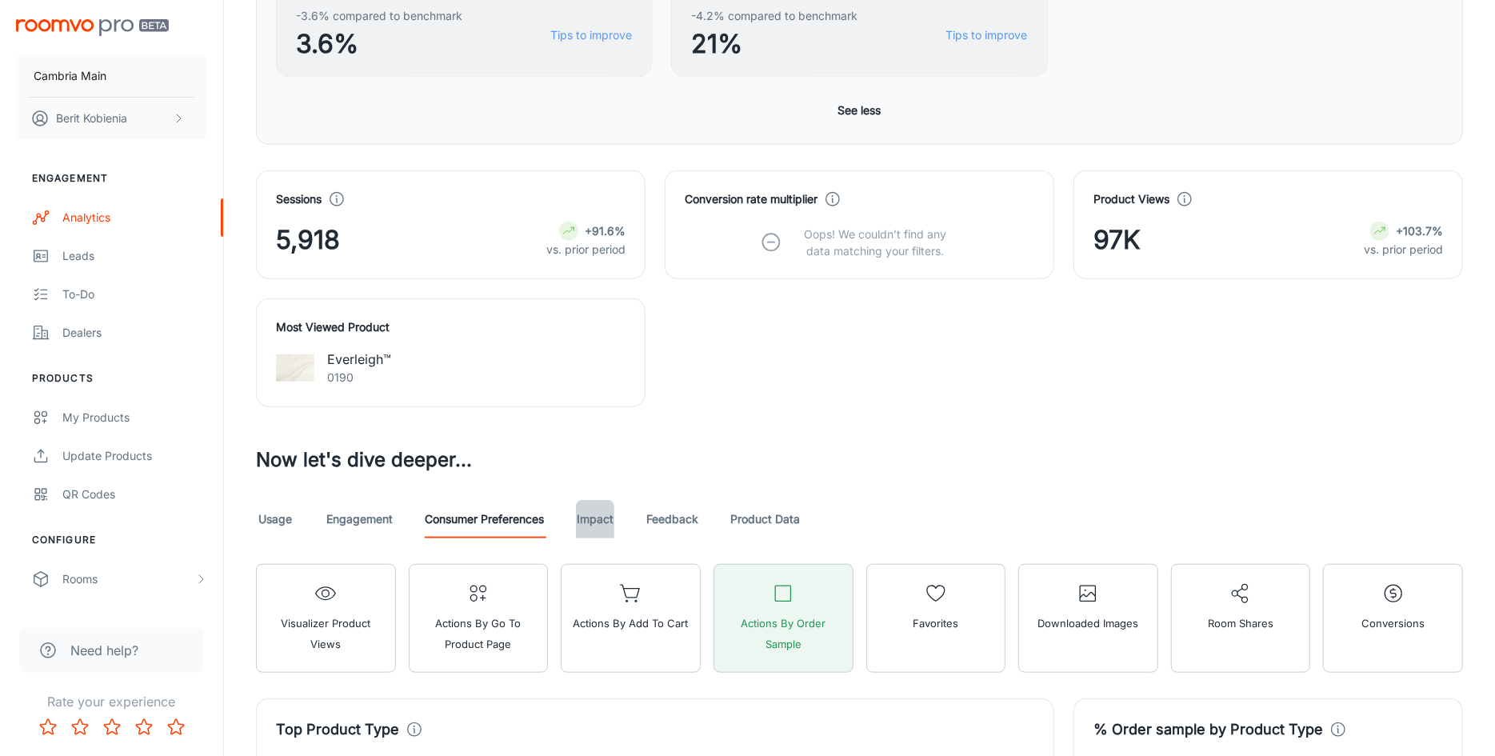
click at [597, 523] on link "Impact" at bounding box center [595, 519] width 38 height 38
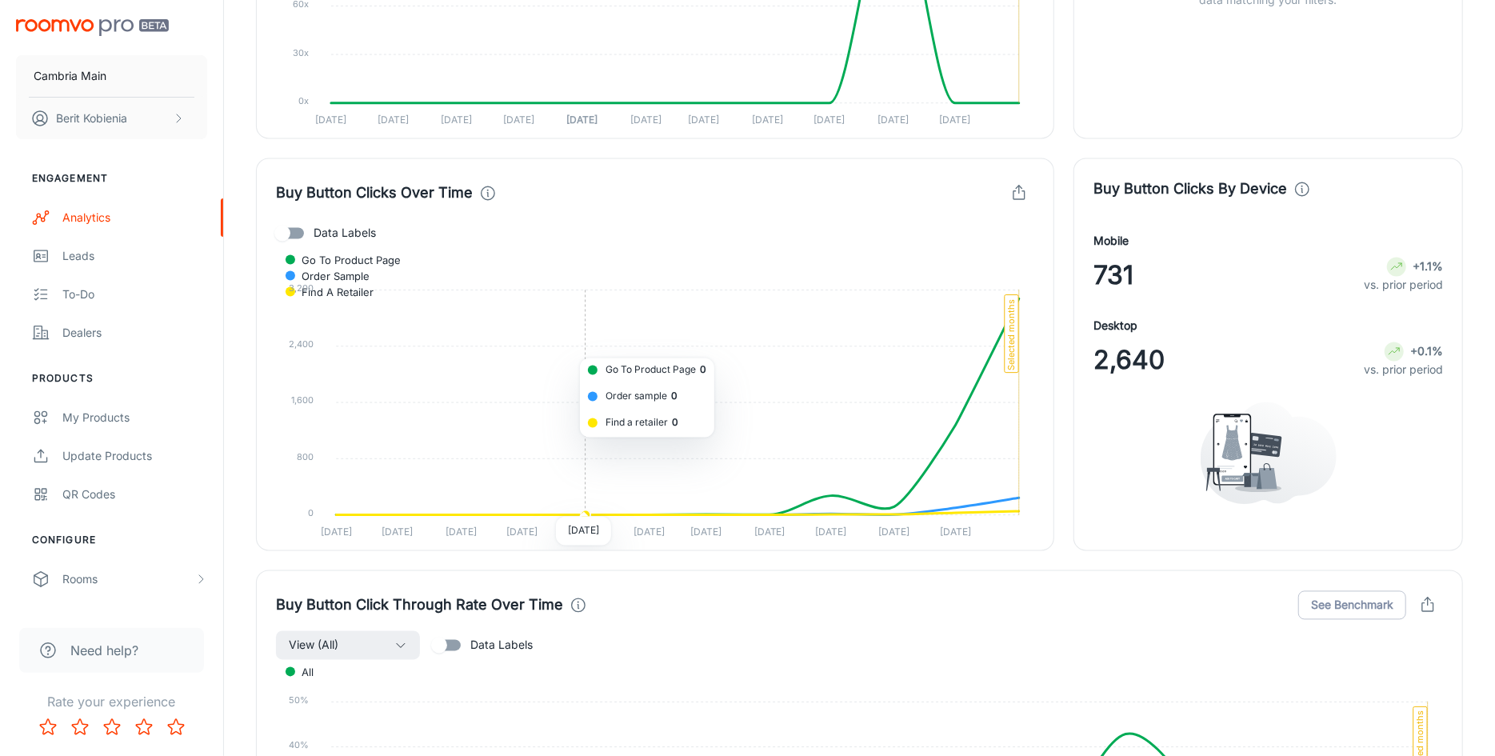
scroll to position [2140, 0]
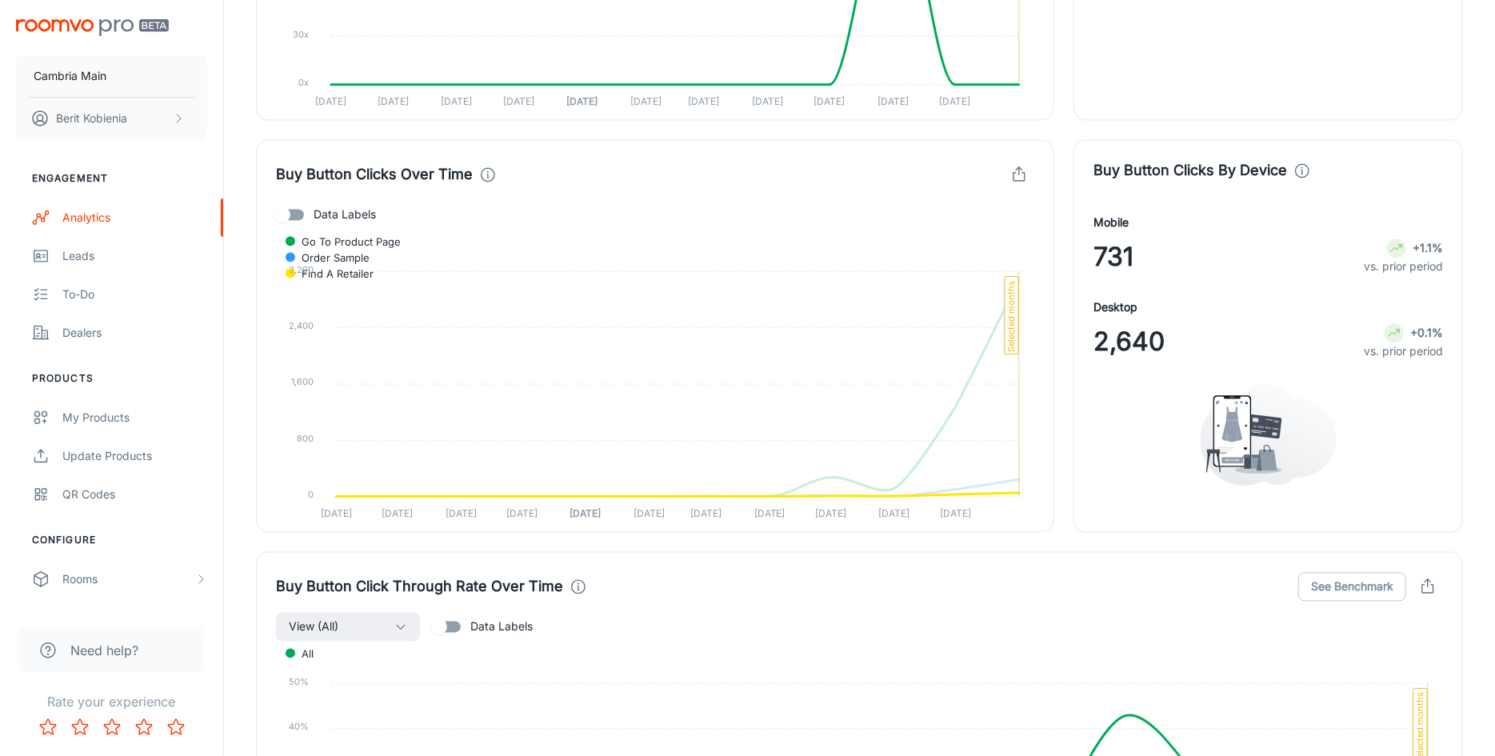
click at [373, 267] on span "Find a retailer" at bounding box center [332, 274] width 84 height 14
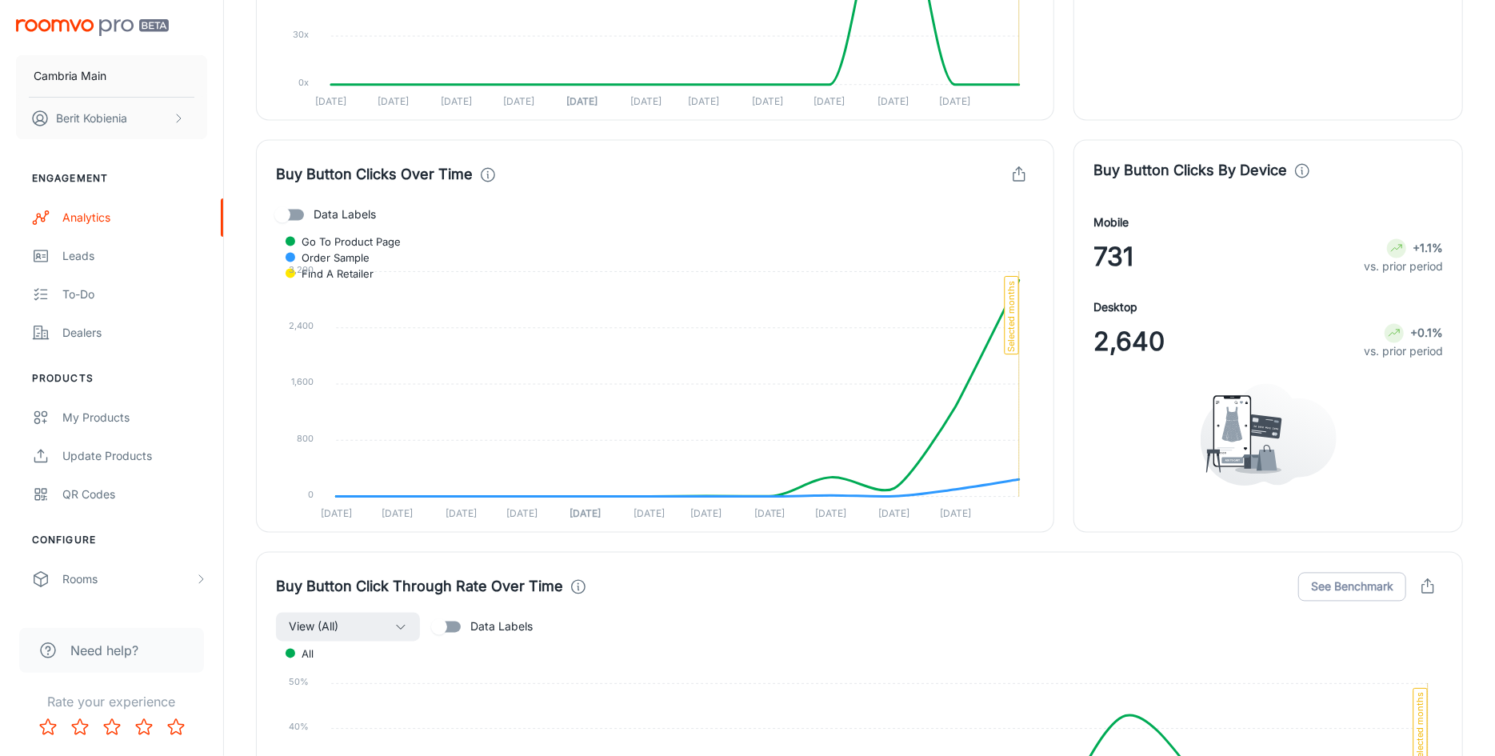
click at [1023, 170] on icon "button" at bounding box center [1019, 175] width 18 height 18
click at [1004, 242] on span "Download CSV" at bounding box center [973, 239] width 93 height 19
click at [1019, 172] on icon "button" at bounding box center [1019, 175] width 18 height 18
click at [971, 232] on span "Download CSV" at bounding box center [973, 239] width 93 height 19
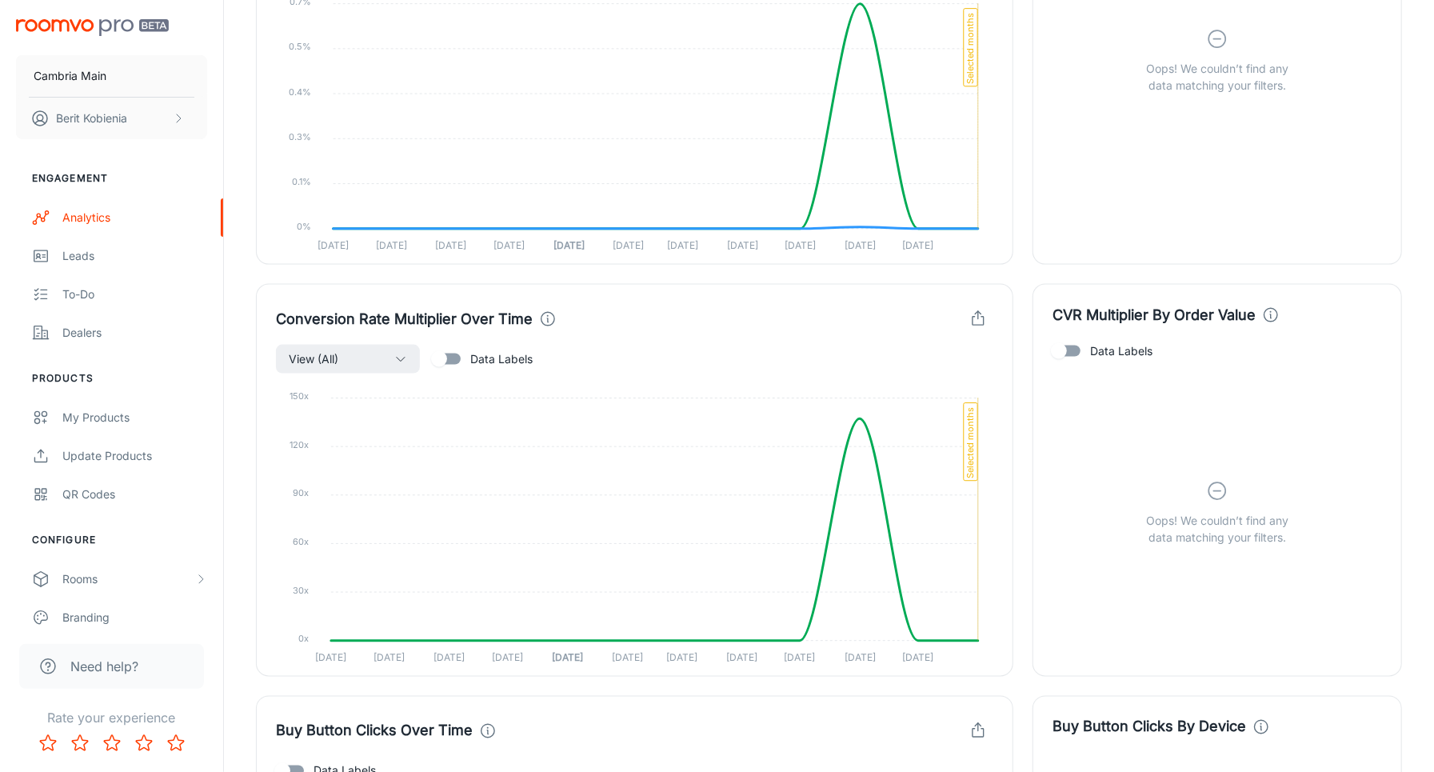
scroll to position [1262, 0]
